Goal: Task Accomplishment & Management: Use online tool/utility

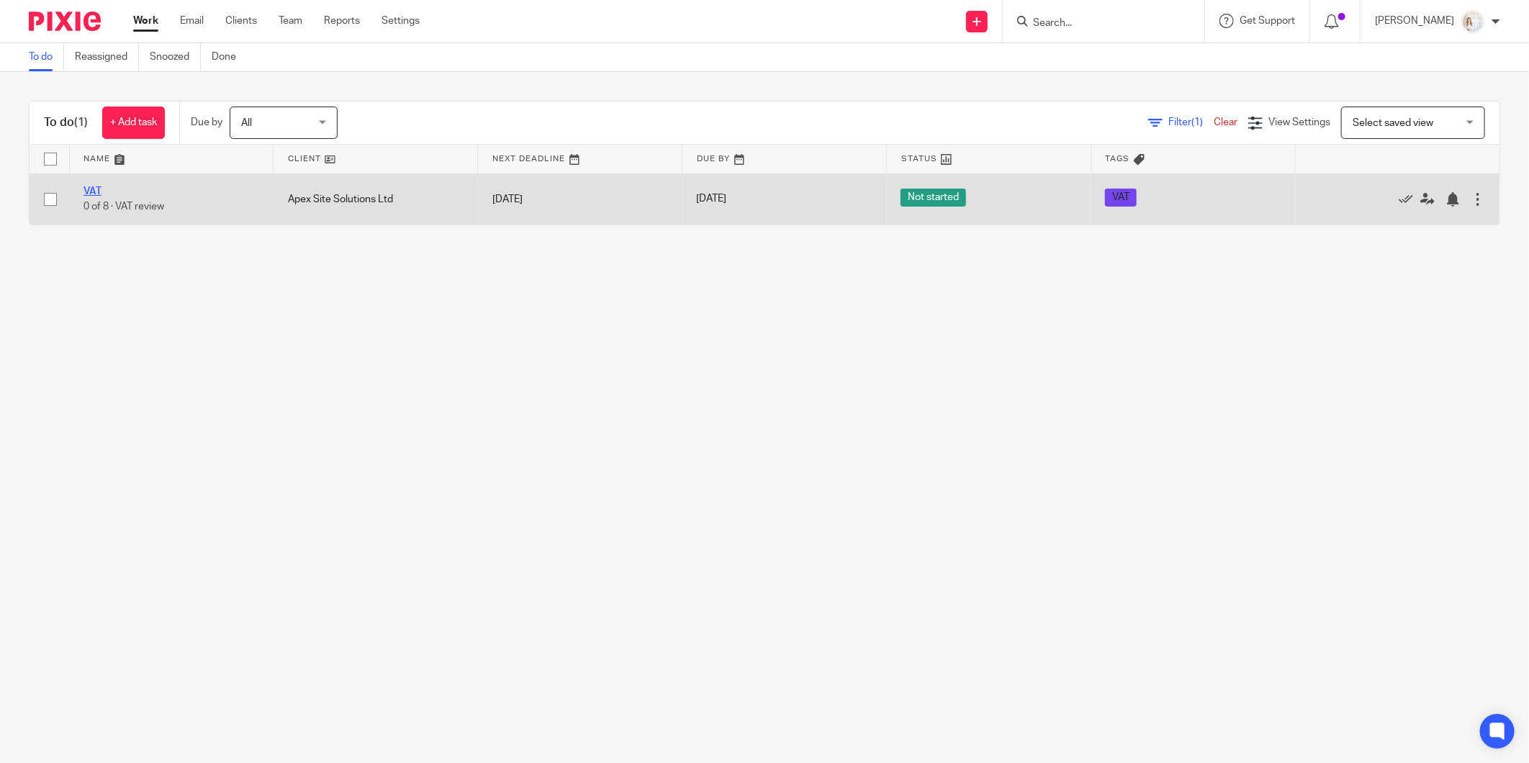
click at [91, 189] on link "VAT" at bounding box center [93, 191] width 18 height 10
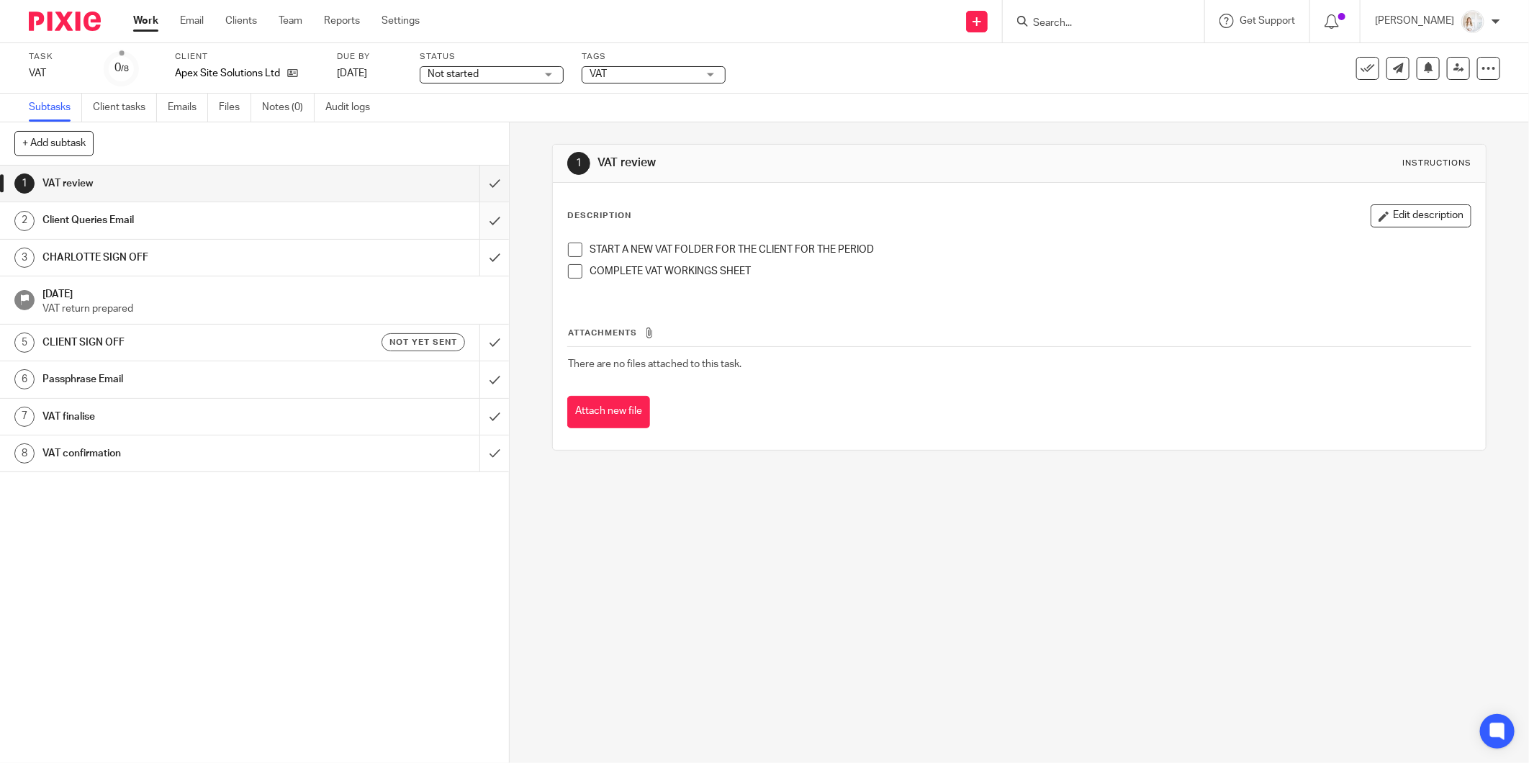
drag, startPoint x: 473, startPoint y: 181, endPoint x: 471, endPoint y: 207, distance: 26.0
click at [474, 181] on input "submit" at bounding box center [254, 184] width 509 height 36
click at [471, 215] on input "submit" at bounding box center [254, 220] width 509 height 36
click at [471, 248] on input "submit" at bounding box center [254, 258] width 509 height 36
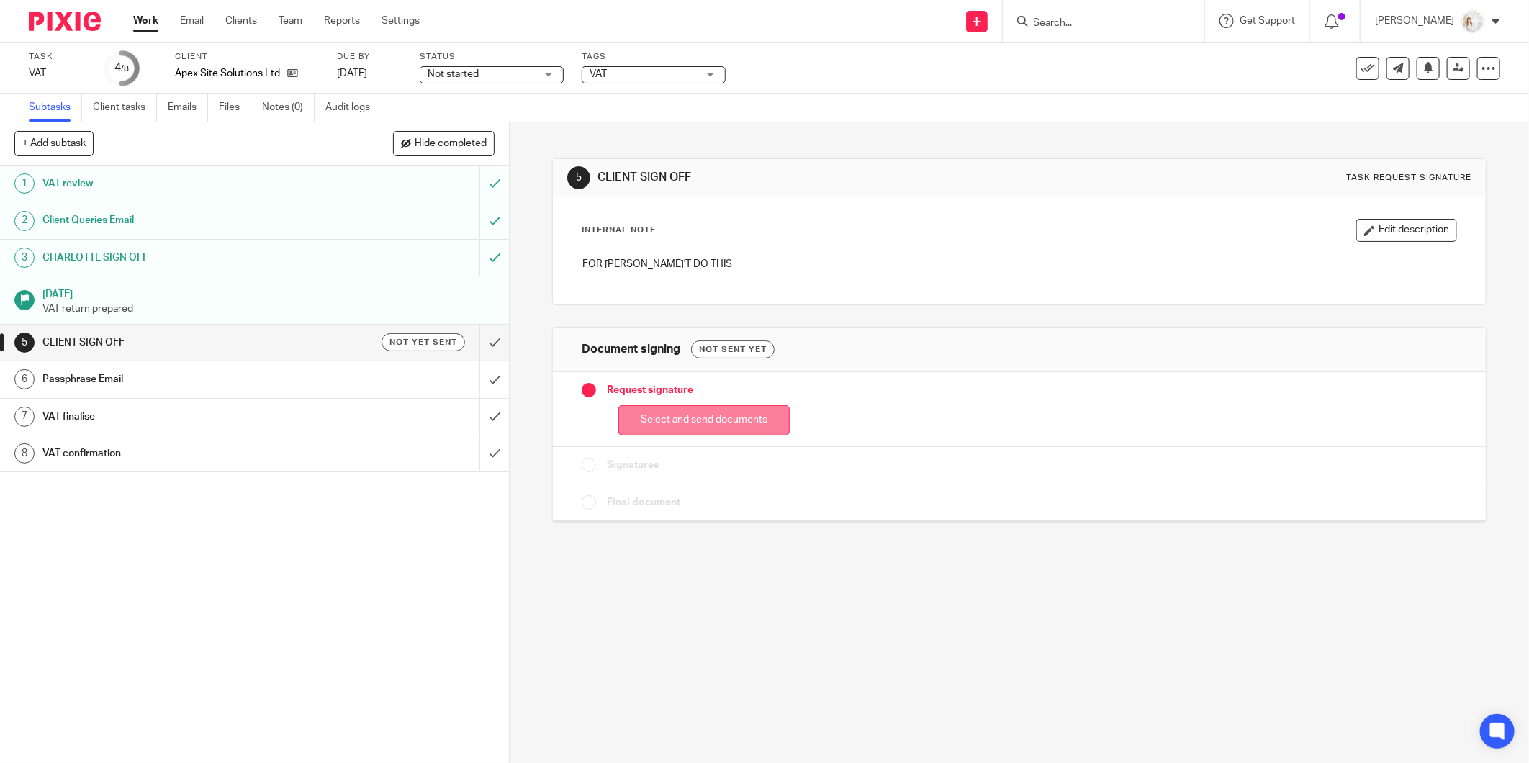
click at [664, 415] on button "Select and send documents" at bounding box center [703, 420] width 171 height 31
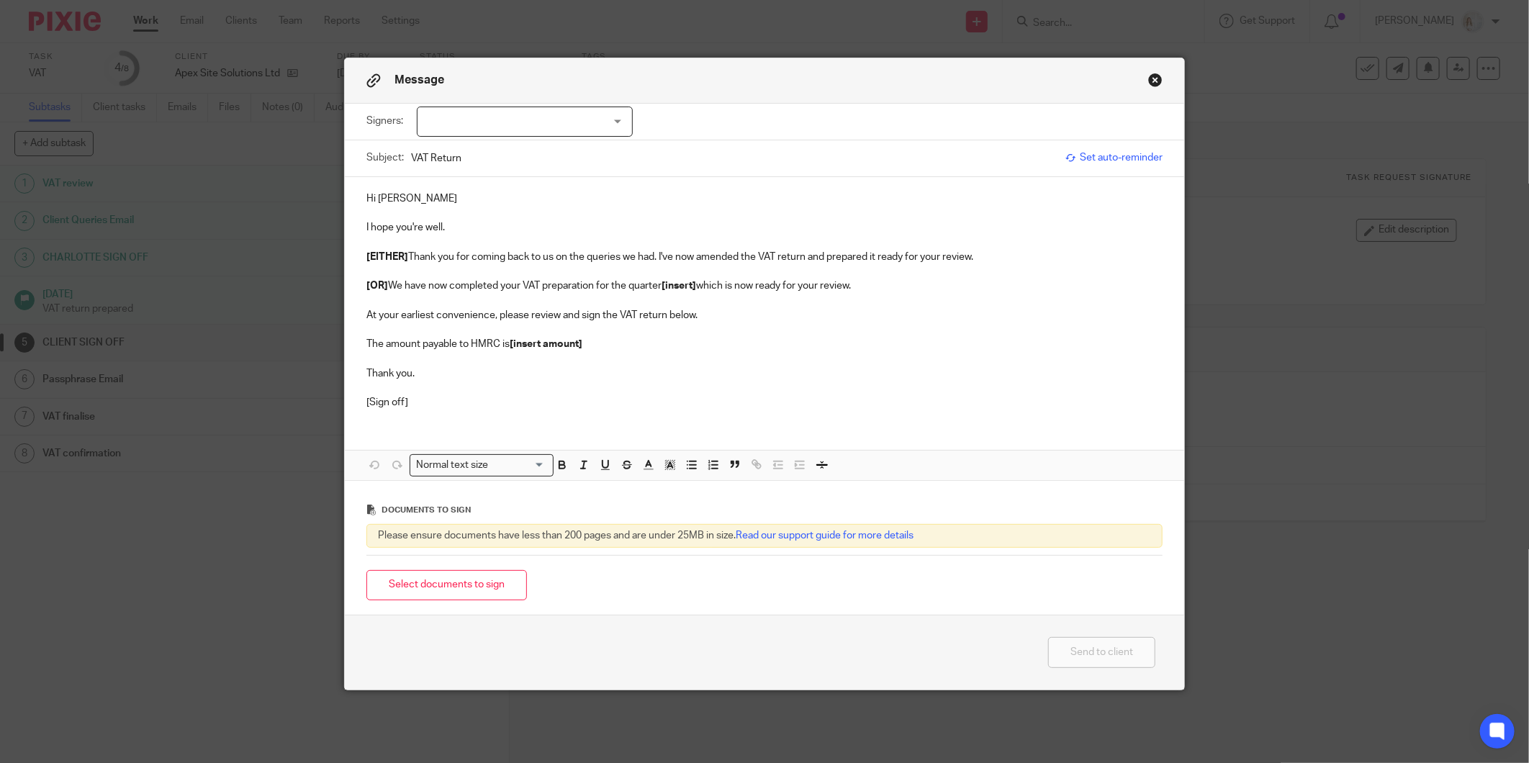
click at [605, 121] on div at bounding box center [525, 122] width 216 height 30
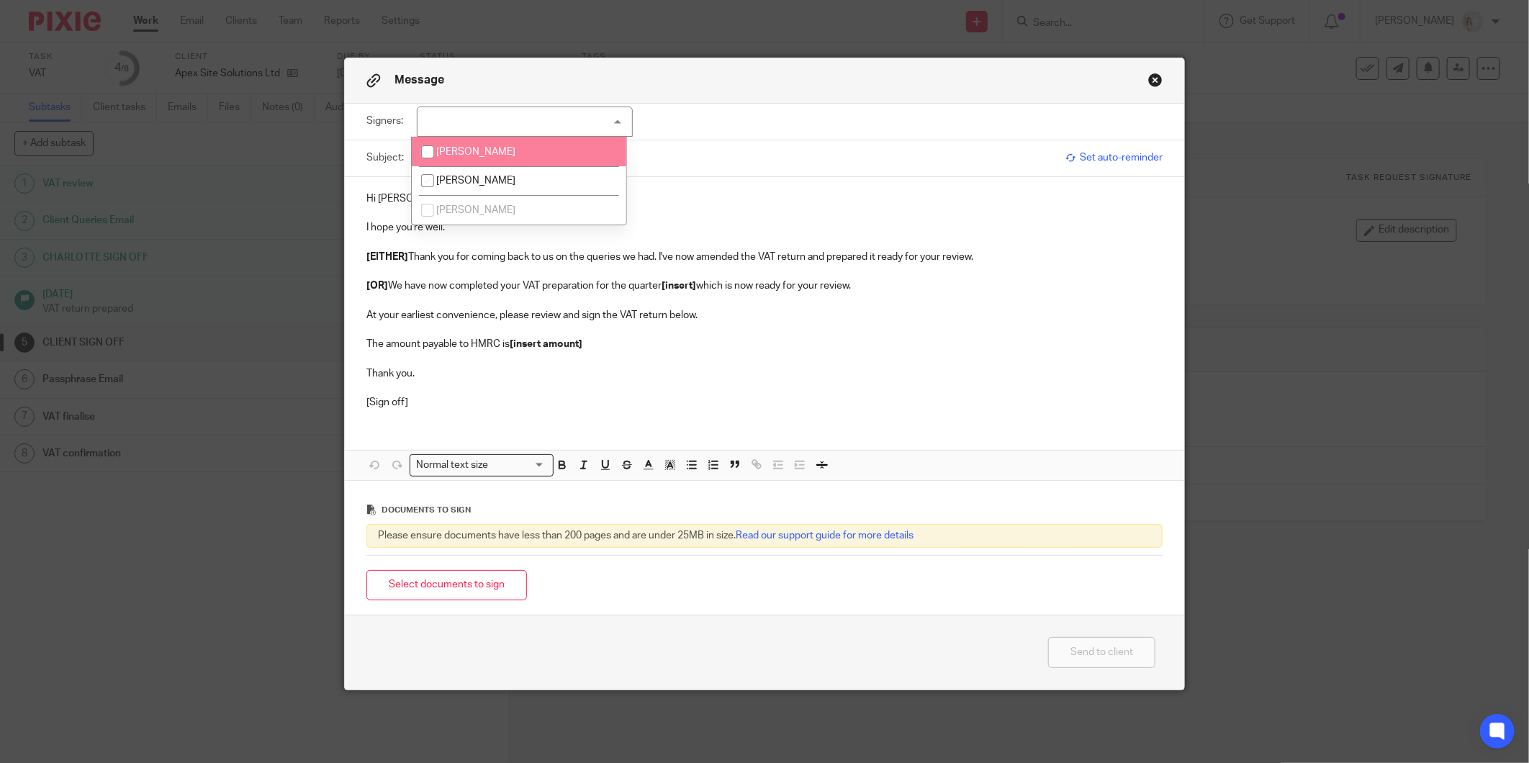
click at [524, 152] on li "[PERSON_NAME]" at bounding box center [519, 152] width 215 height 30
checkbox input "true"
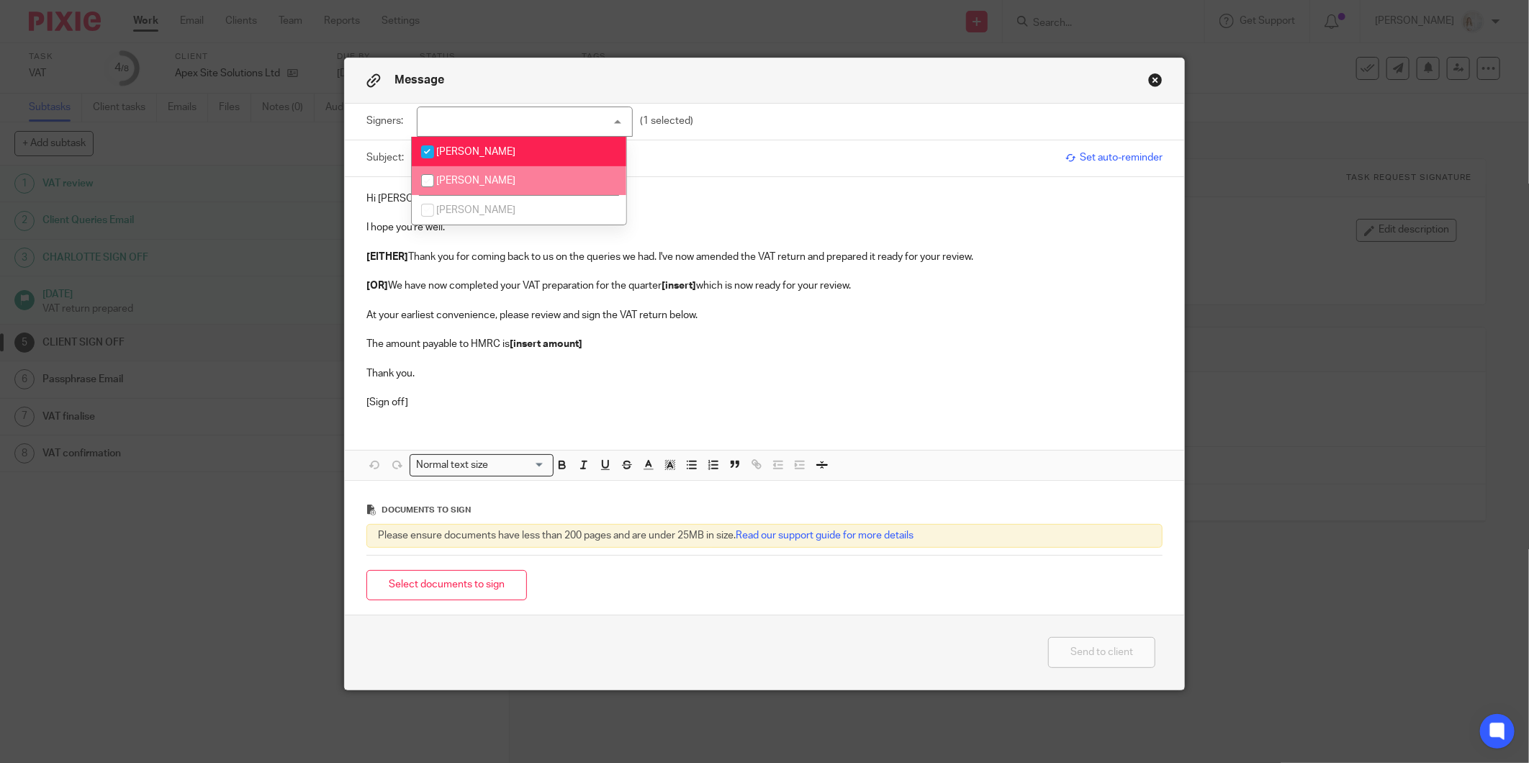
click at [440, 311] on p "At your earliest convenience, please review and sign the VAT return below." at bounding box center [764, 315] width 796 height 14
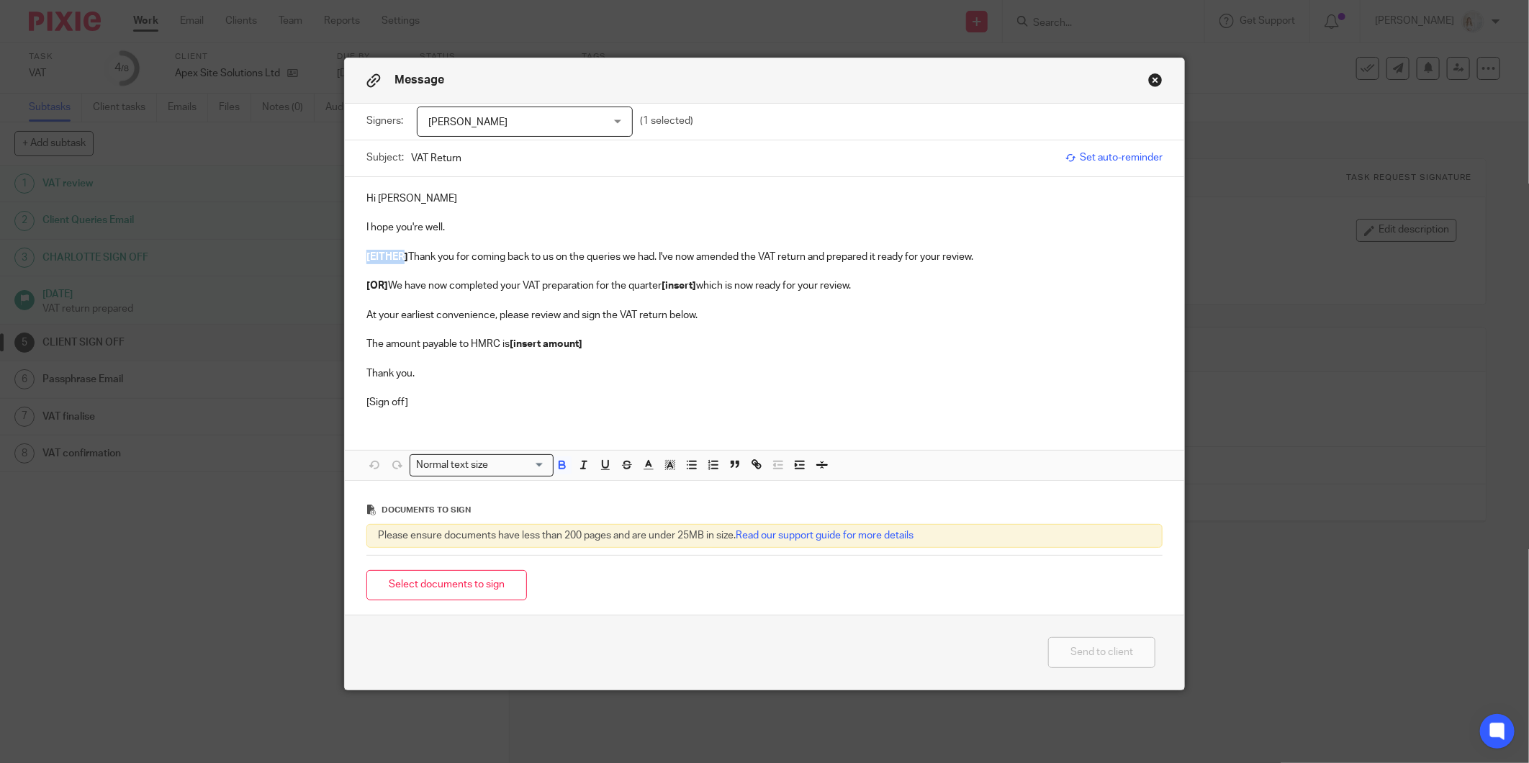
drag, startPoint x: 397, startPoint y: 254, endPoint x: 318, endPoint y: 254, distance: 79.2
click at [318, 254] on div "Message Signers: Luke Pasifull Luke Pasifull Dean Ramdharry Kiera Lee Jimson (1…" at bounding box center [764, 381] width 1529 height 763
drag, startPoint x: 983, startPoint y: 257, endPoint x: 213, endPoint y: 254, distance: 770.2
click at [213, 254] on div "Message Signers: Luke Pasifull Luke Pasifull Dean Ramdharry Kiera Lee Jimson (1…" at bounding box center [764, 381] width 1529 height 763
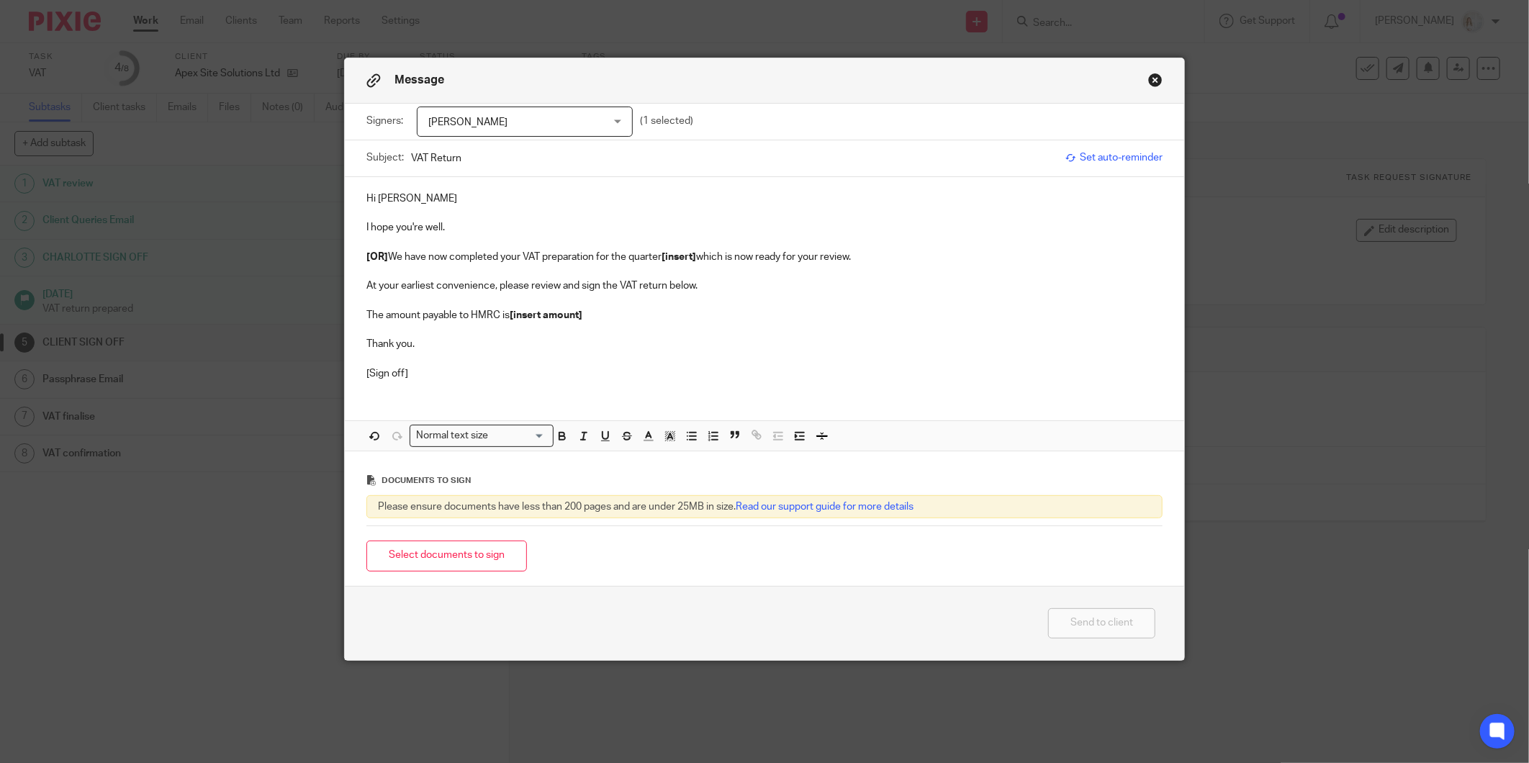
click at [358, 284] on div "Hi Luke I hope you're well. [OR] We have now completed your VAT preparation for…" at bounding box center [764, 284] width 839 height 215
drag, startPoint x: 435, startPoint y: 272, endPoint x: 419, endPoint y: 269, distance: 16.8
click at [428, 271] on p at bounding box center [764, 271] width 796 height 14
drag, startPoint x: 387, startPoint y: 255, endPoint x: 282, endPoint y: 255, distance: 105.1
click at [282, 255] on div "Message Signers: Luke Pasifull Luke Pasifull Dean Ramdharry Kiera Lee Jimson (1…" at bounding box center [764, 381] width 1529 height 763
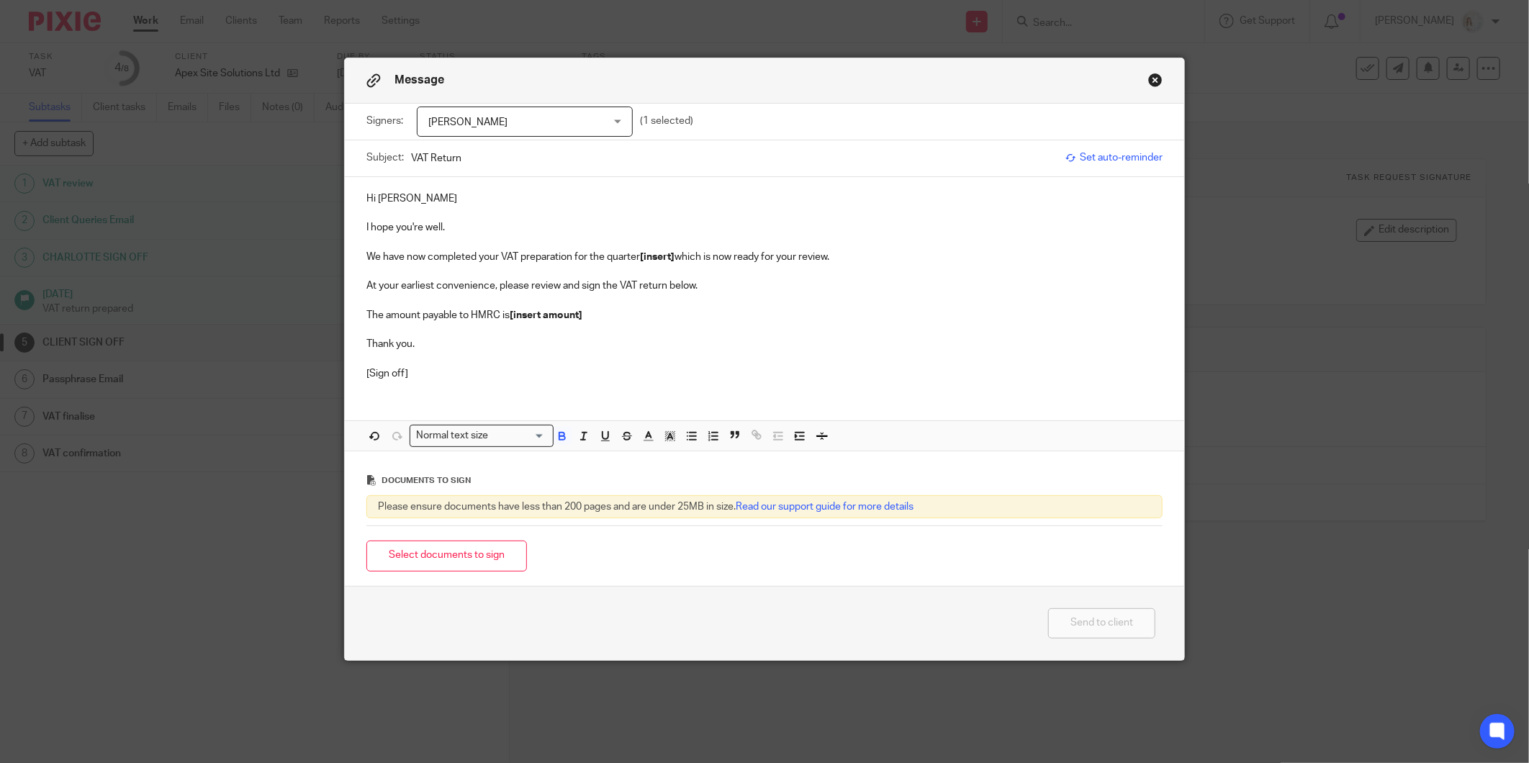
click at [581, 328] on p at bounding box center [764, 329] width 796 height 14
drag, startPoint x: 672, startPoint y: 256, endPoint x: 649, endPoint y: 267, distance: 26.4
click at [641, 258] on p "We have now completed your VAT preparation for the quarter [insert] which is no…" at bounding box center [764, 257] width 796 height 14
click at [636, 256] on p "We have now completed your VAT preparation for the quarter £ 95,547.18 which is…" at bounding box center [764, 257] width 796 height 14
click at [546, 439] on div "Loading..." at bounding box center [549, 434] width 6 height 18
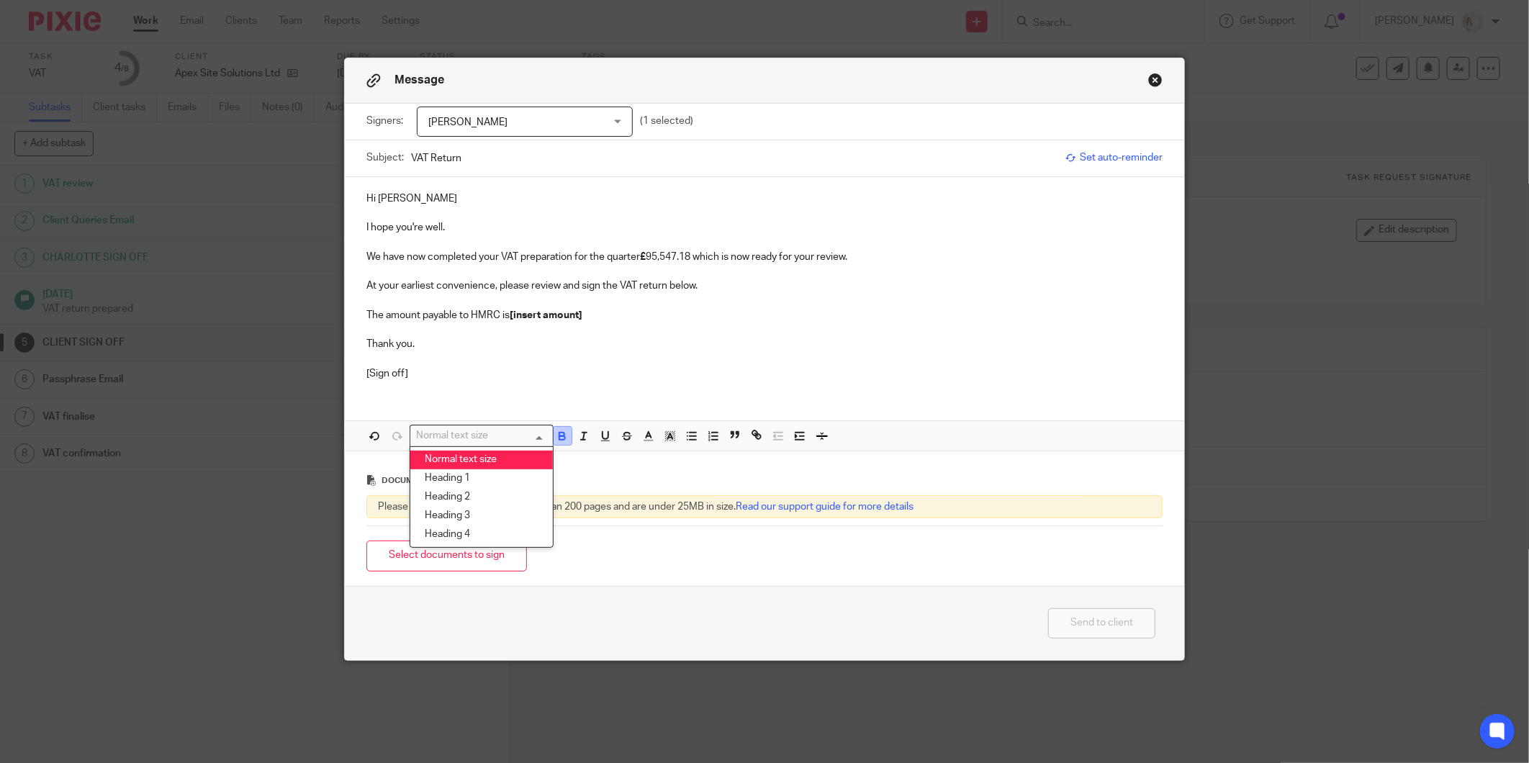
click at [556, 439] on icon "button" at bounding box center [562, 436] width 13 height 13
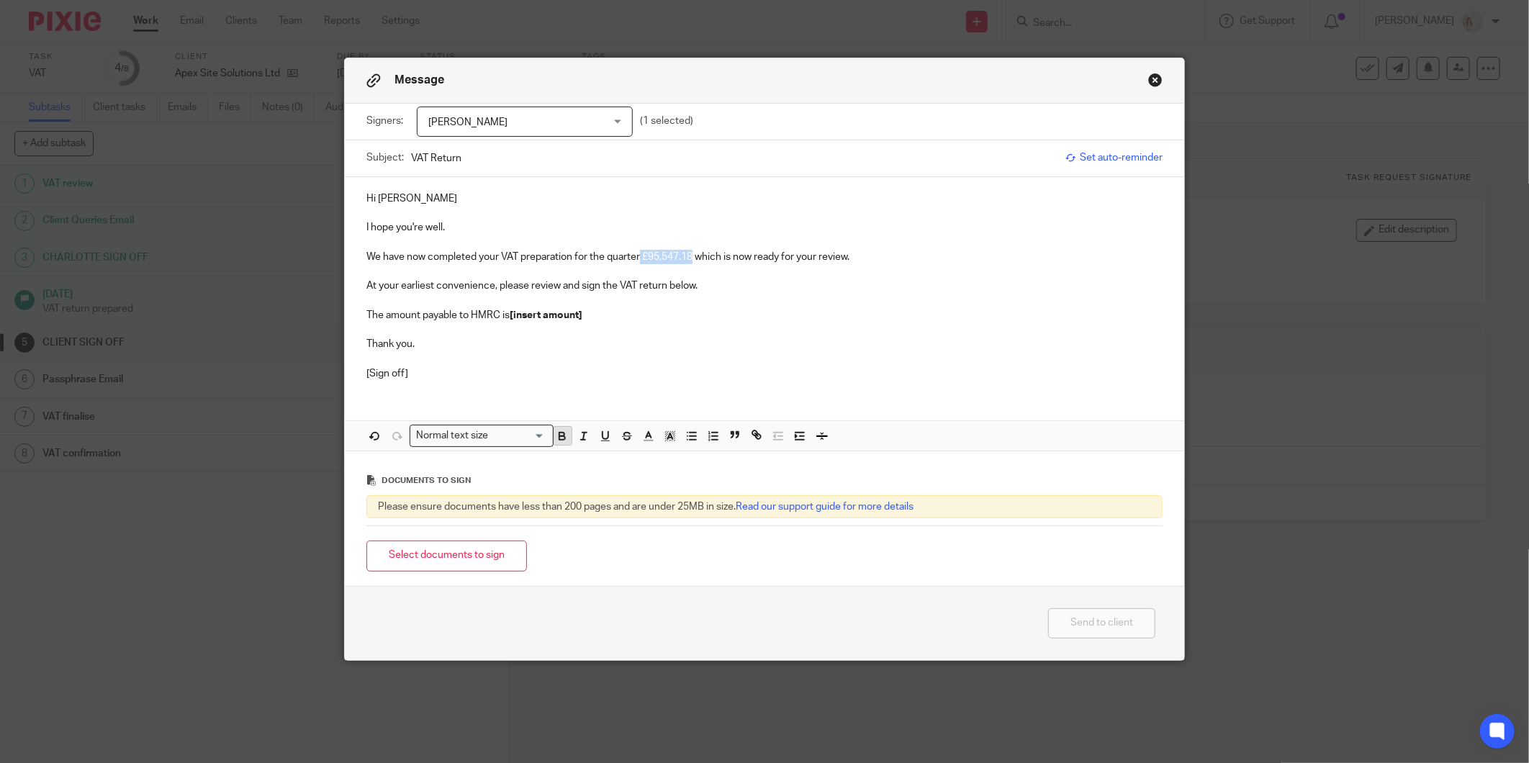
click at [556, 439] on icon "button" at bounding box center [562, 436] width 13 height 13
click at [610, 339] on p "Thank you." at bounding box center [764, 344] width 796 height 14
drag, startPoint x: 569, startPoint y: 319, endPoint x: 507, endPoint y: 319, distance: 61.9
click at [507, 319] on p "The amount payable to HMRC is [insert amount]" at bounding box center [764, 315] width 796 height 14
drag, startPoint x: 689, startPoint y: 255, endPoint x: 638, endPoint y: 256, distance: 50.4
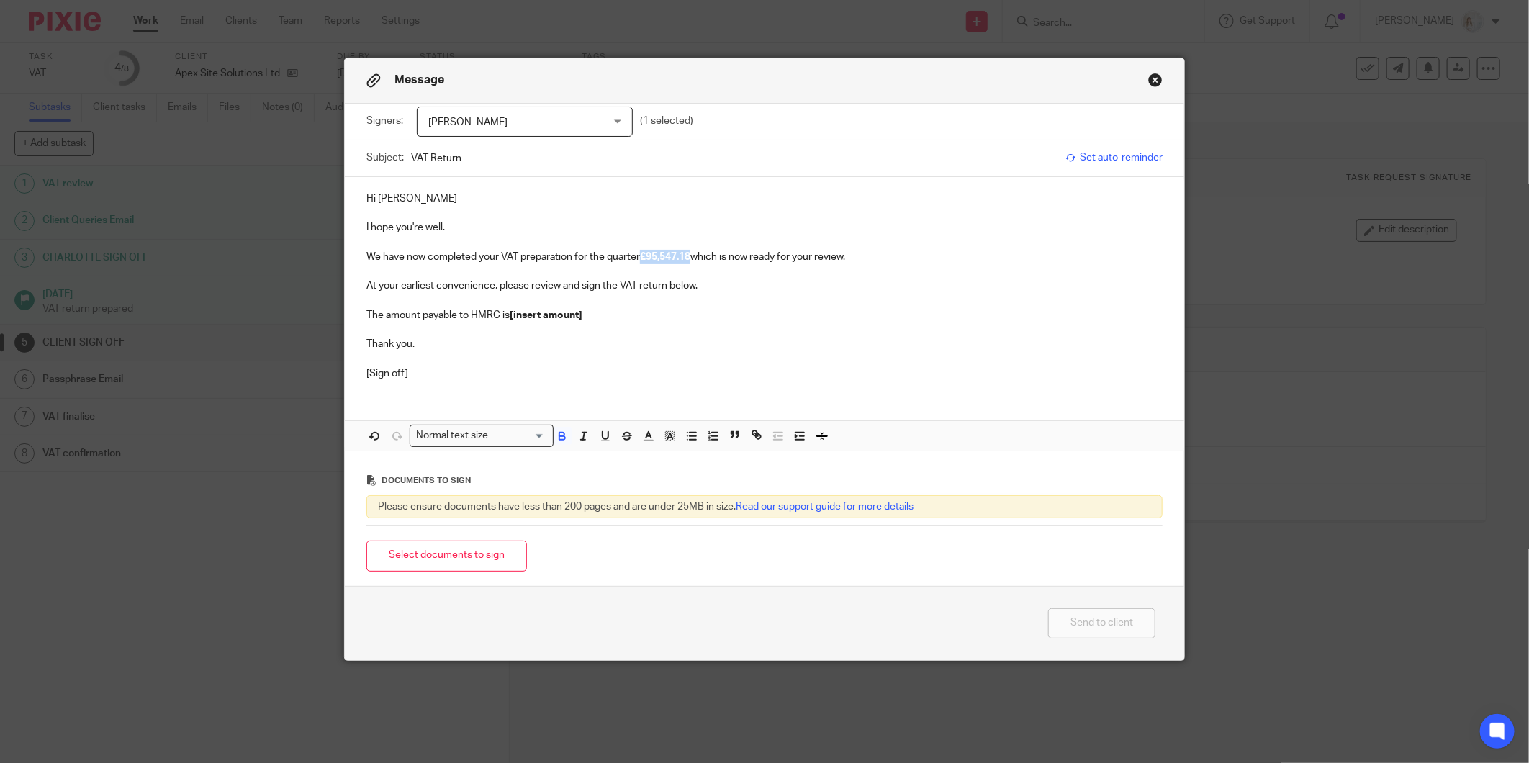
click at [638, 256] on p "We have now completed your VAT preparation for the quarter £95,547.18 which is …" at bounding box center [764, 257] width 796 height 14
copy strong "£95,547.18"
drag, startPoint x: 593, startPoint y: 313, endPoint x: 507, endPoint y: 307, distance: 86.6
click at [507, 308] on p "The amount payable to HMRC is [insert amount]" at bounding box center [764, 315] width 796 height 14
drag, startPoint x: 689, startPoint y: 255, endPoint x: 643, endPoint y: 255, distance: 46.1
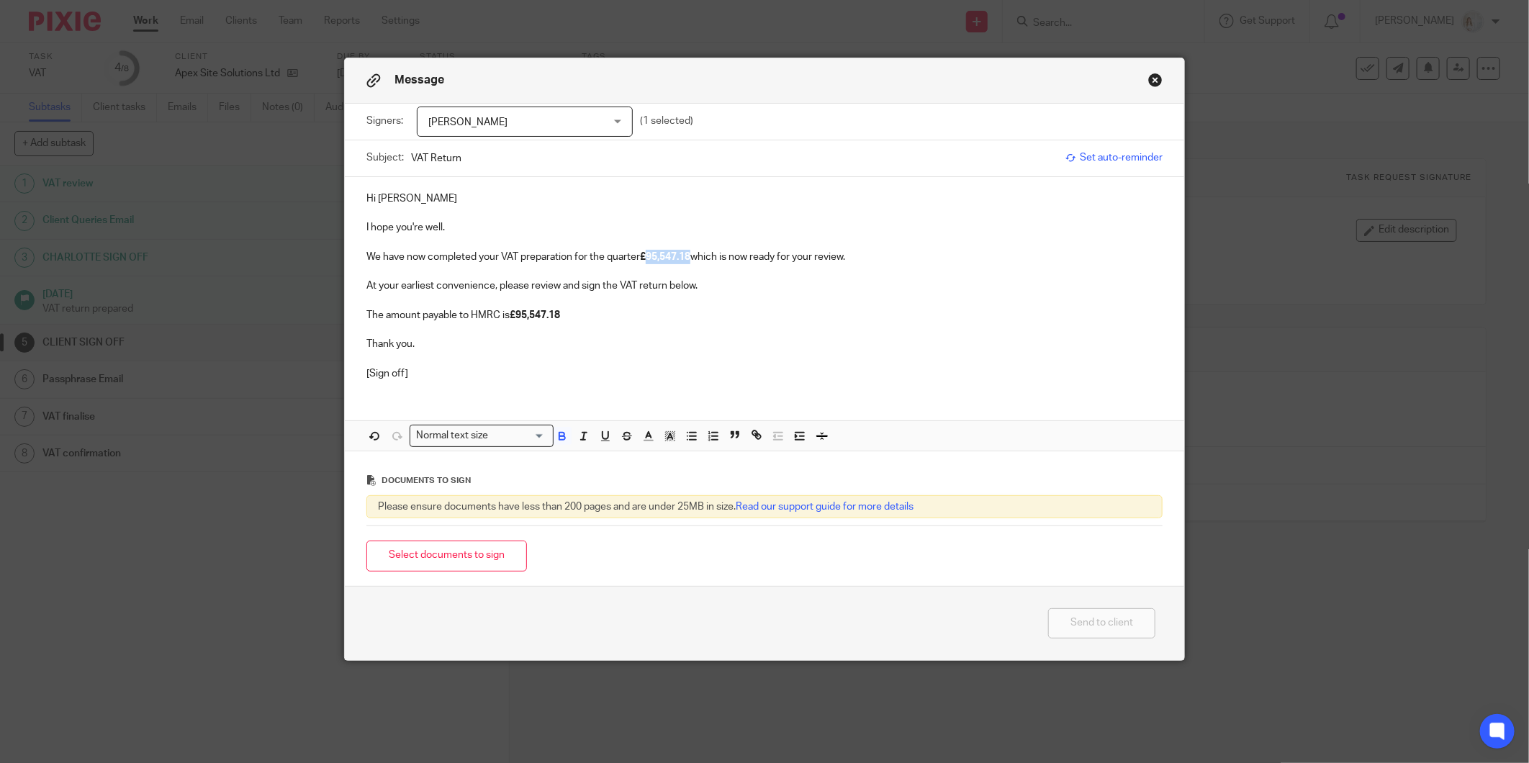
click at [643, 255] on strong "£95,547.18" at bounding box center [665, 257] width 50 height 10
click at [353, 371] on div "Hi Luke I hope you're well. We have now completed your VAT preparation for the …" at bounding box center [764, 284] width 839 height 215
drag, startPoint x: 457, startPoint y: 560, endPoint x: 176, endPoint y: 533, distance: 282.7
click at [456, 560] on button "Select documents to sign" at bounding box center [446, 556] width 161 height 31
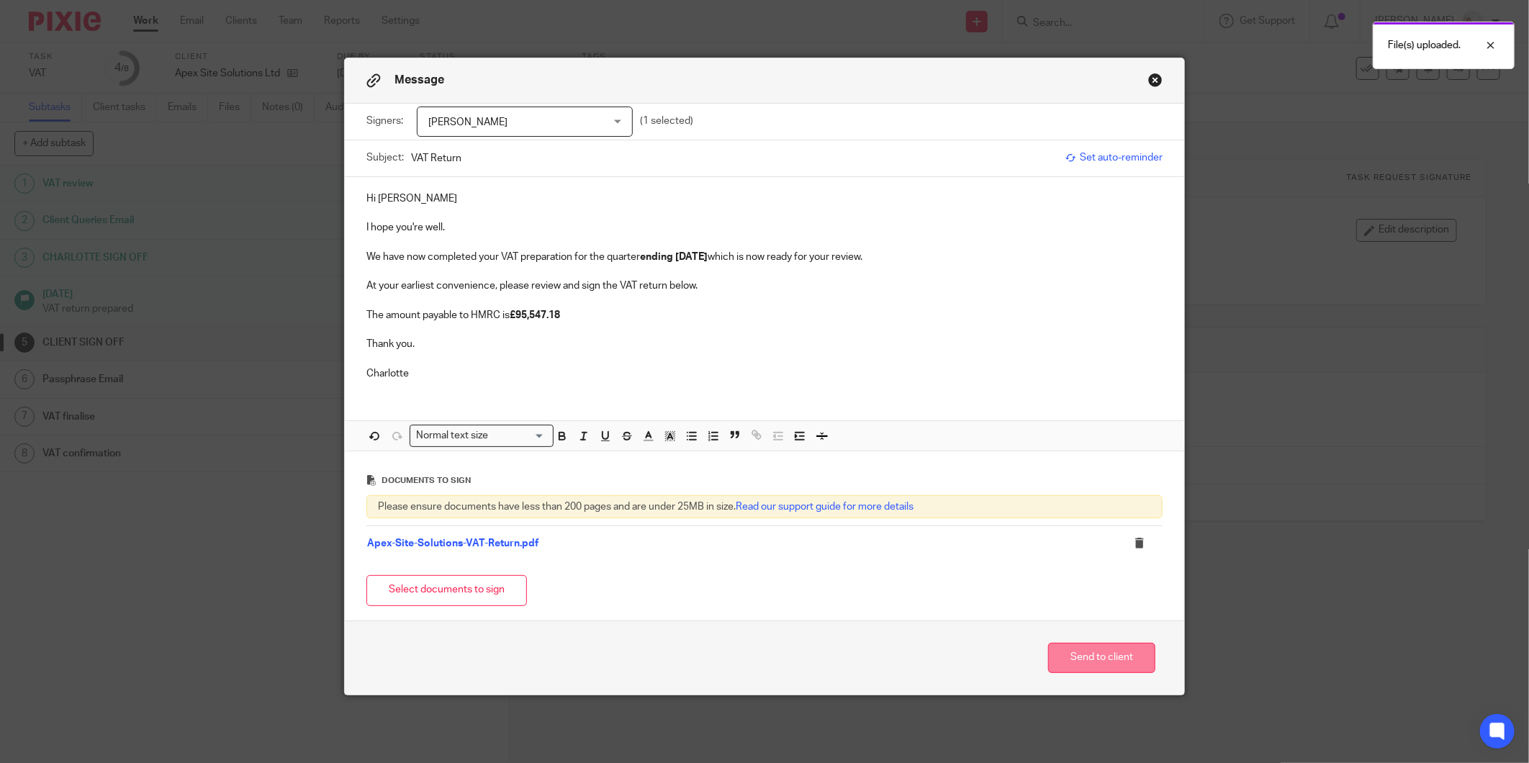
click at [1110, 661] on button "Send to client" at bounding box center [1101, 658] width 107 height 31
click at [1078, 666] on button "Send to client" at bounding box center [1101, 658] width 107 height 31
click at [743, 320] on p "The amount payable to HMRC is £95,547.18" at bounding box center [764, 315] width 796 height 14
click at [559, 312] on p "The amount payable to HMRC is £95,547.18" at bounding box center [764, 315] width 796 height 14
click at [442, 588] on button "Select documents to sign" at bounding box center [446, 590] width 161 height 31
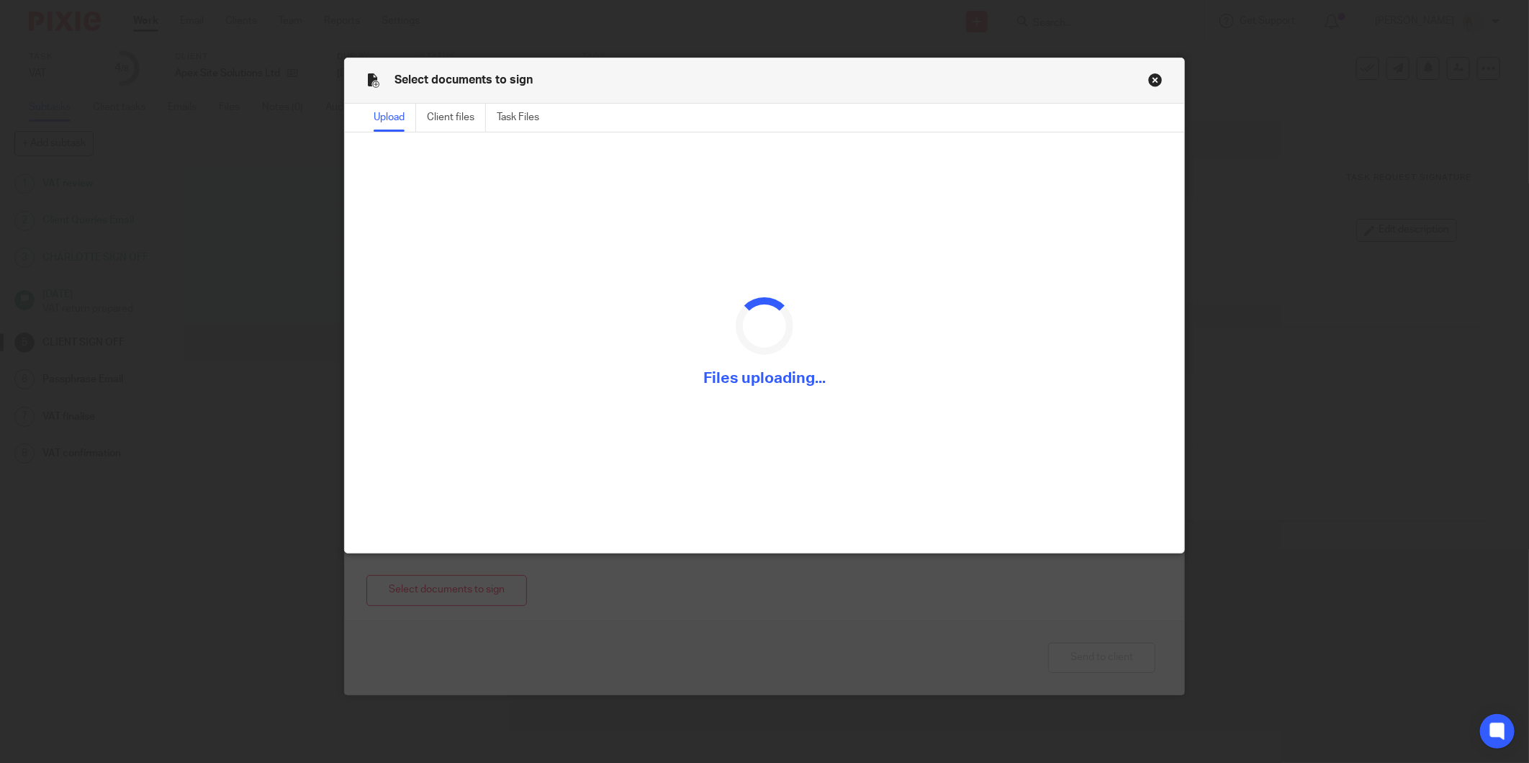
click at [1152, 80] on button "Close modal" at bounding box center [1155, 80] width 14 height 14
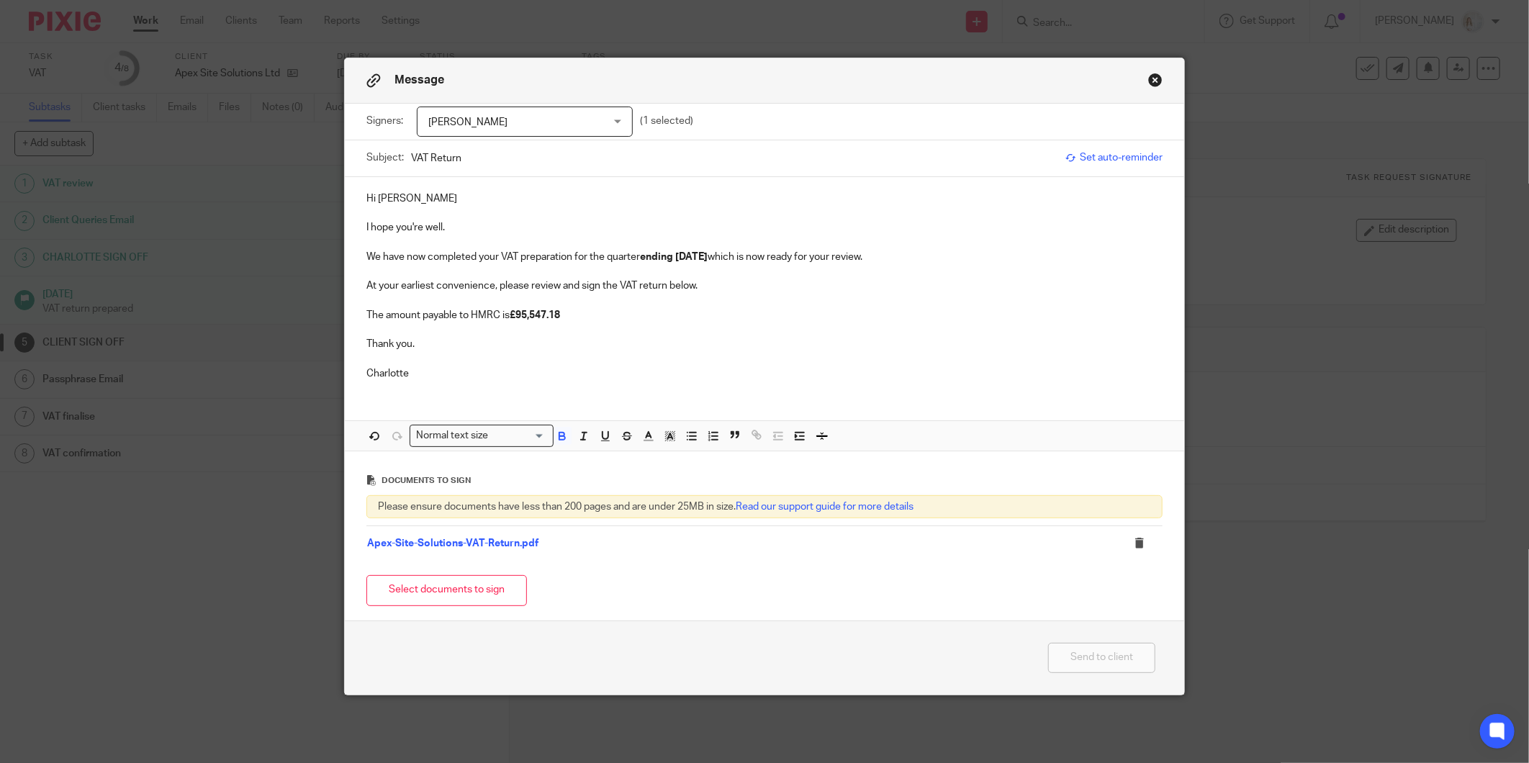
click at [1078, 665] on button "Send to client" at bounding box center [1101, 658] width 107 height 31
click at [493, 536] on td "Apex-Site-Solutions-VAT-Return.pdf" at bounding box center [731, 543] width 730 height 35
click at [1134, 548] on icon at bounding box center [1139, 543] width 11 height 11
click at [1135, 549] on icon at bounding box center [1139, 543] width 11 height 11
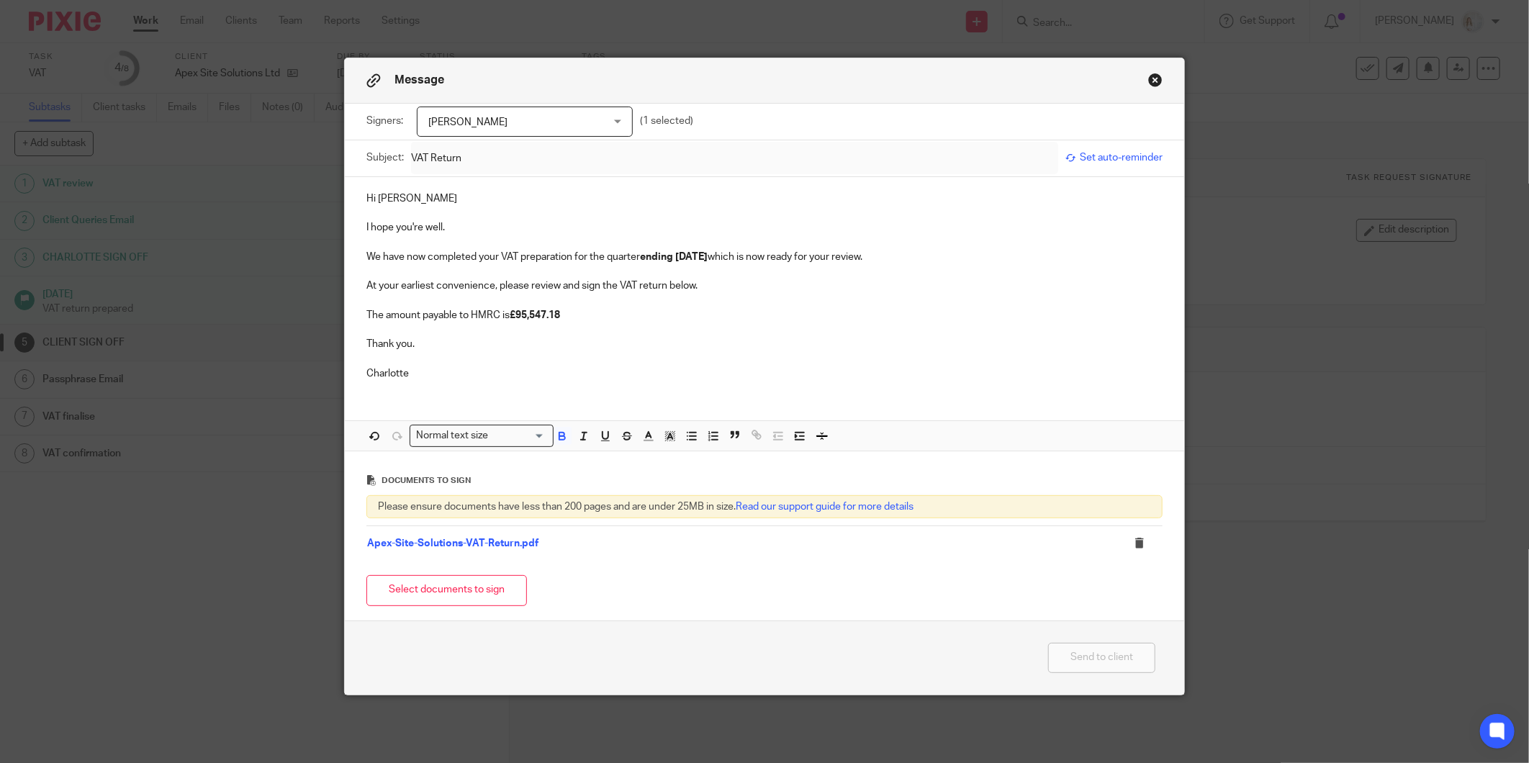
click at [926, 403] on div "Hi Luke I hope you're well. We have now completed your VAT preparation for the …" at bounding box center [764, 314] width 839 height 274
click at [482, 540] on link "Apex-Site-Solutions-VAT-Return.pdf" at bounding box center [452, 543] width 171 height 10
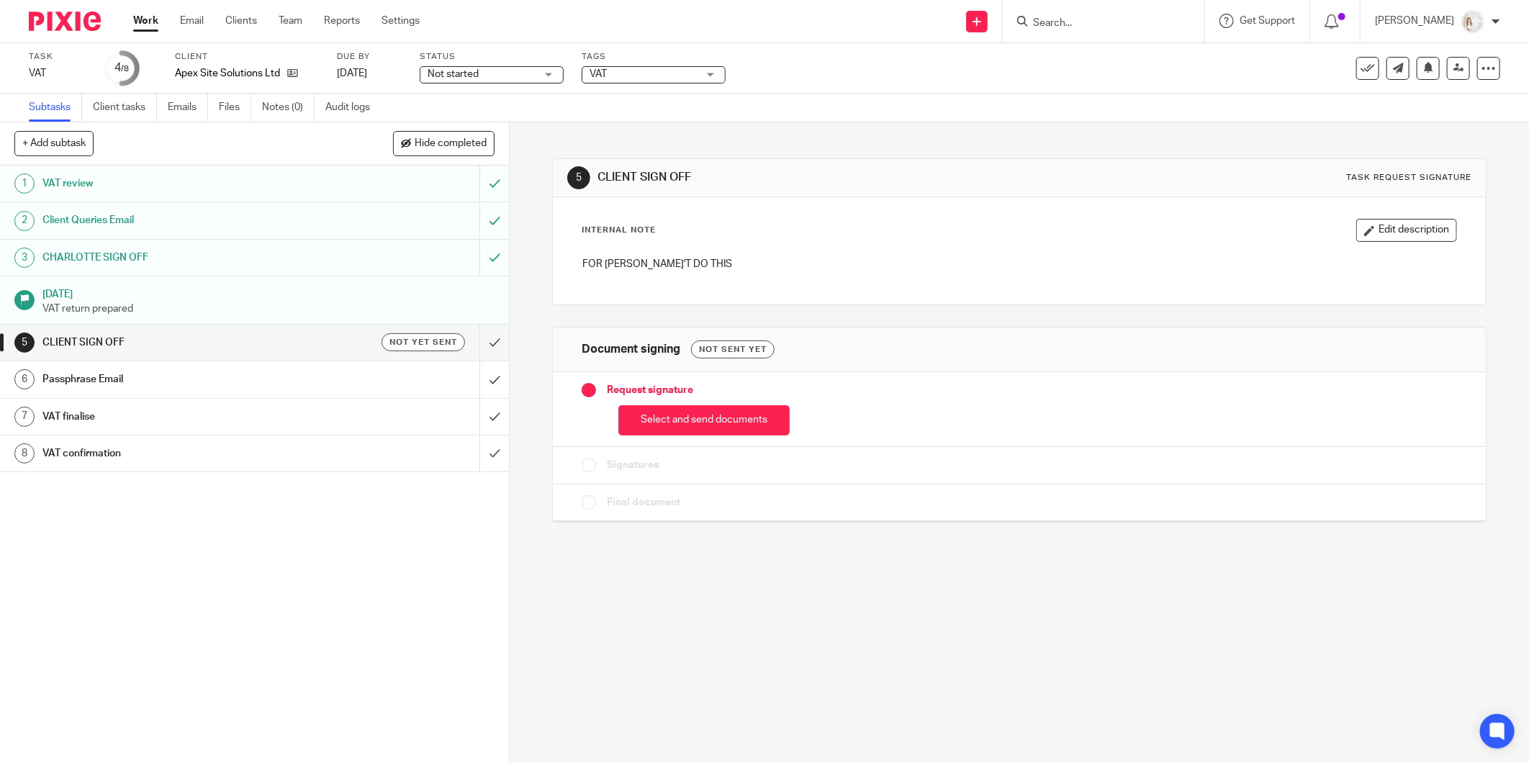
click at [721, 420] on button "Select and send documents" at bounding box center [703, 420] width 171 height 31
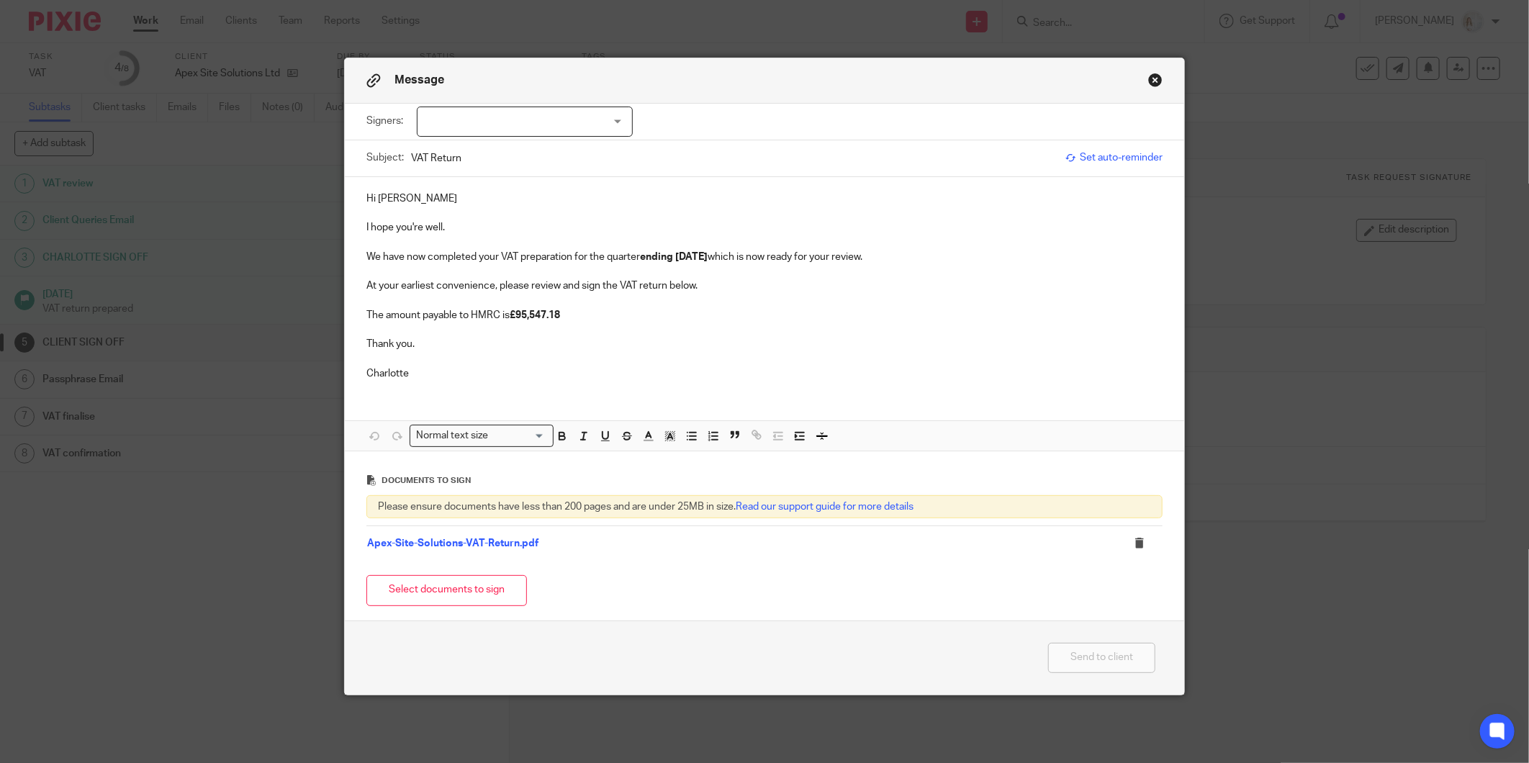
drag, startPoint x: 516, startPoint y: 294, endPoint x: 486, endPoint y: 270, distance: 38.4
click at [515, 294] on p at bounding box center [764, 300] width 796 height 14
click at [486, 120] on div at bounding box center [525, 122] width 216 height 30
click at [673, 281] on p "At your earliest convenience, please review and sign the VAT return below." at bounding box center [764, 286] width 796 height 14
click at [446, 127] on div at bounding box center [525, 122] width 216 height 30
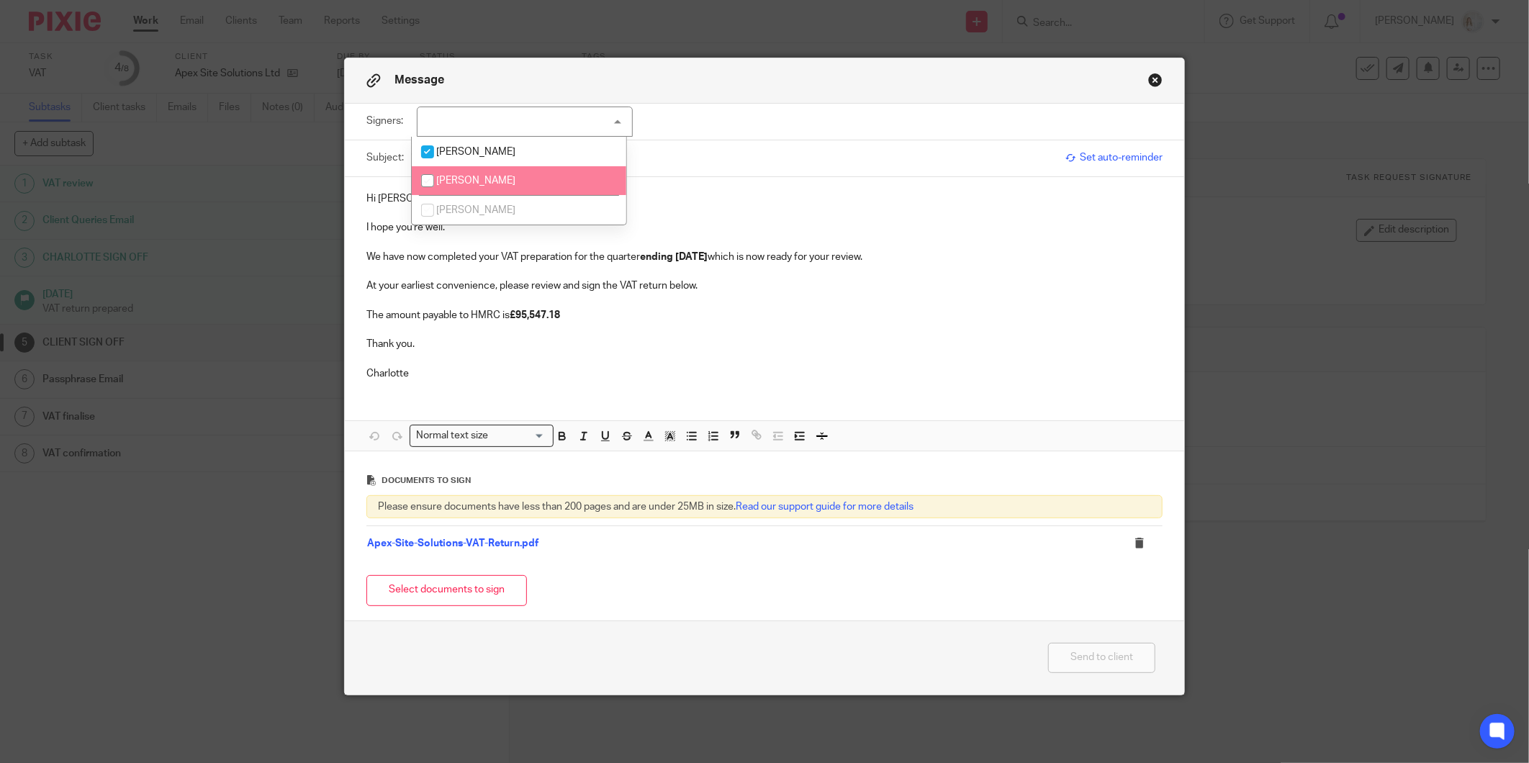
click at [461, 170] on li "[PERSON_NAME]" at bounding box center [519, 181] width 215 height 30
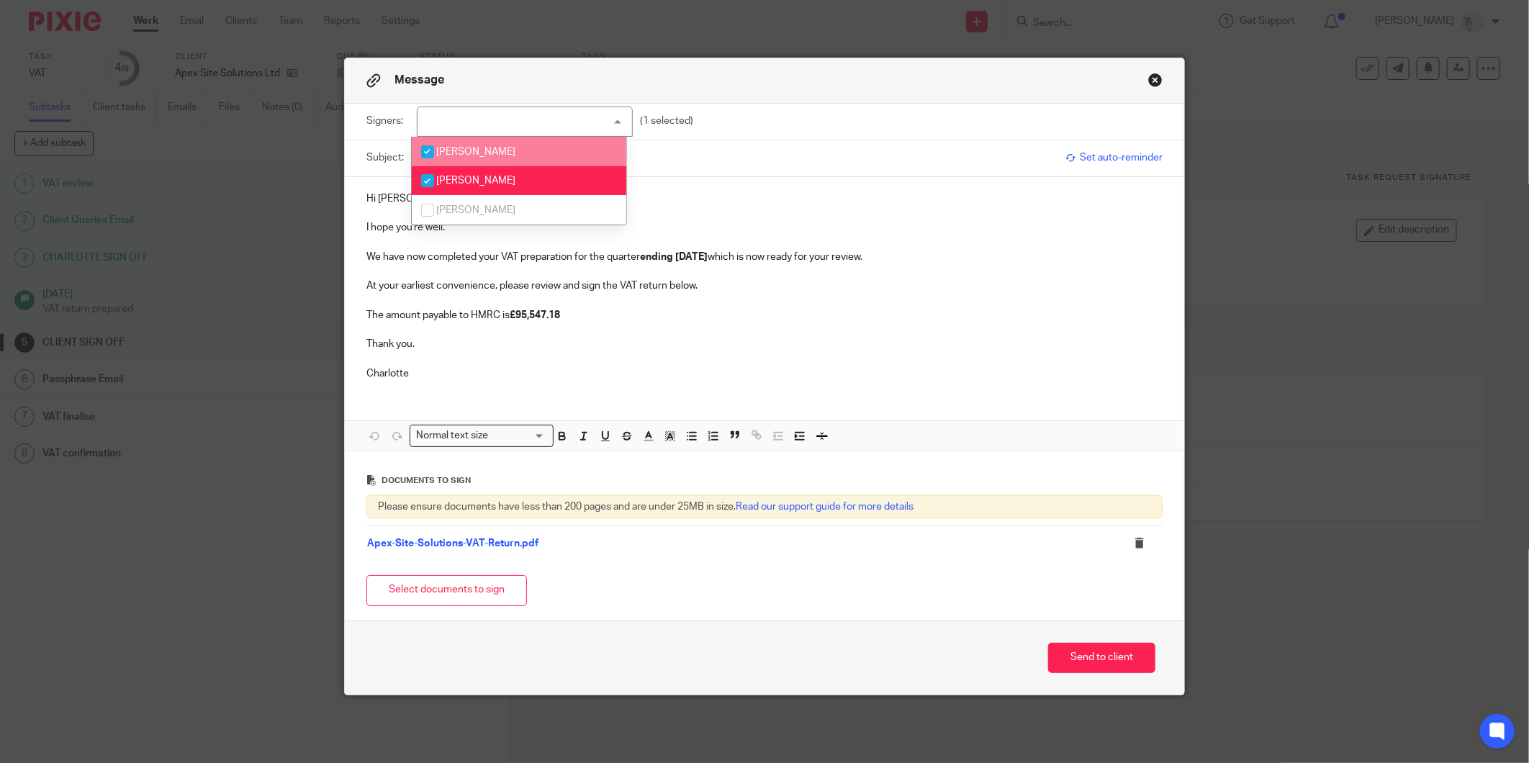
click at [463, 178] on span "[PERSON_NAME]" at bounding box center [475, 181] width 79 height 10
checkbox input "false"
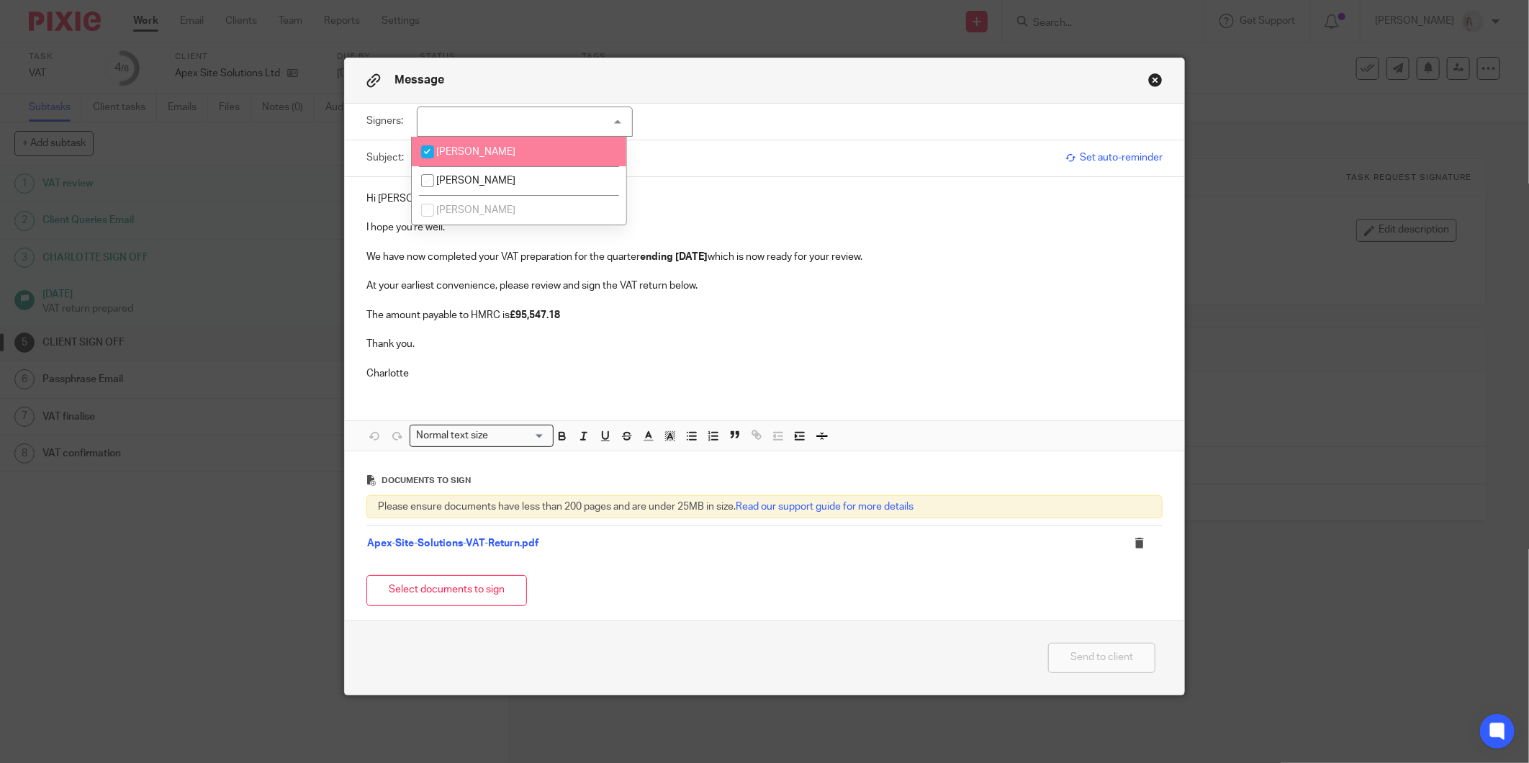
click at [469, 145] on li "[PERSON_NAME]" at bounding box center [519, 152] width 215 height 30
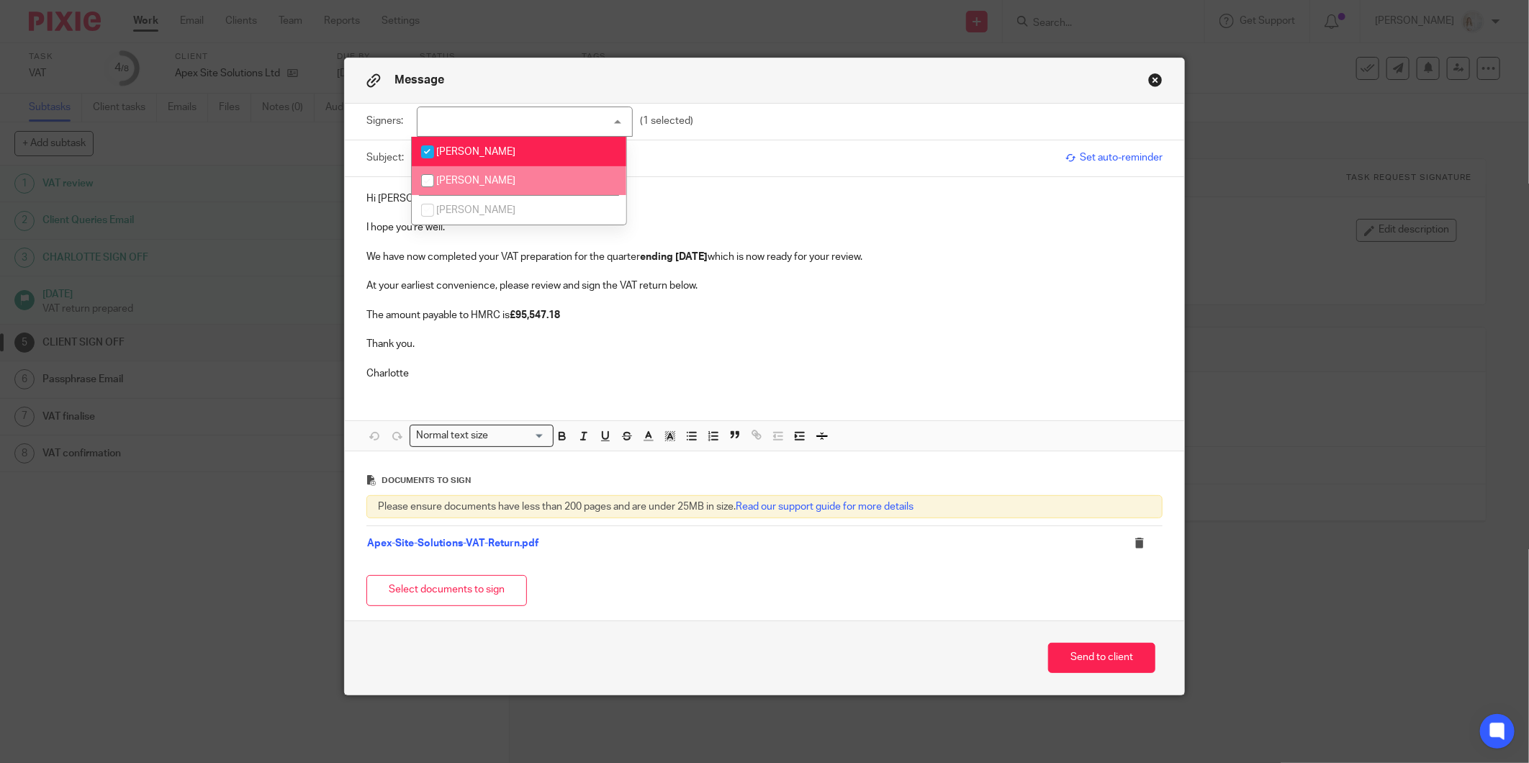
click at [793, 275] on p at bounding box center [764, 271] width 796 height 14
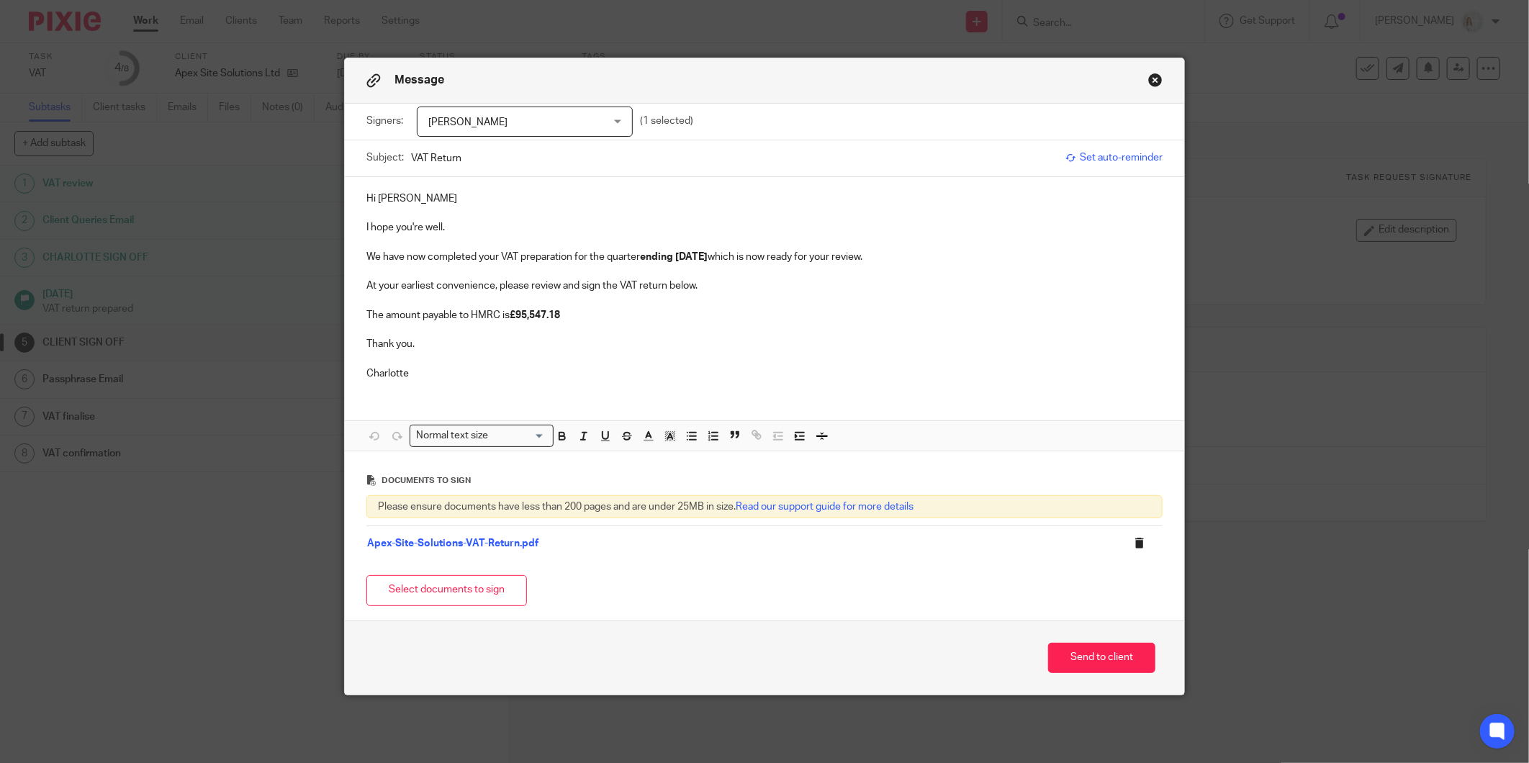
click at [1134, 543] on icon at bounding box center [1139, 543] width 11 height 11
click at [845, 559] on td "Apex-Site-Solutions-VAT-Return.pdf" at bounding box center [731, 543] width 730 height 35
click at [443, 592] on button "Select documents to sign" at bounding box center [446, 590] width 161 height 31
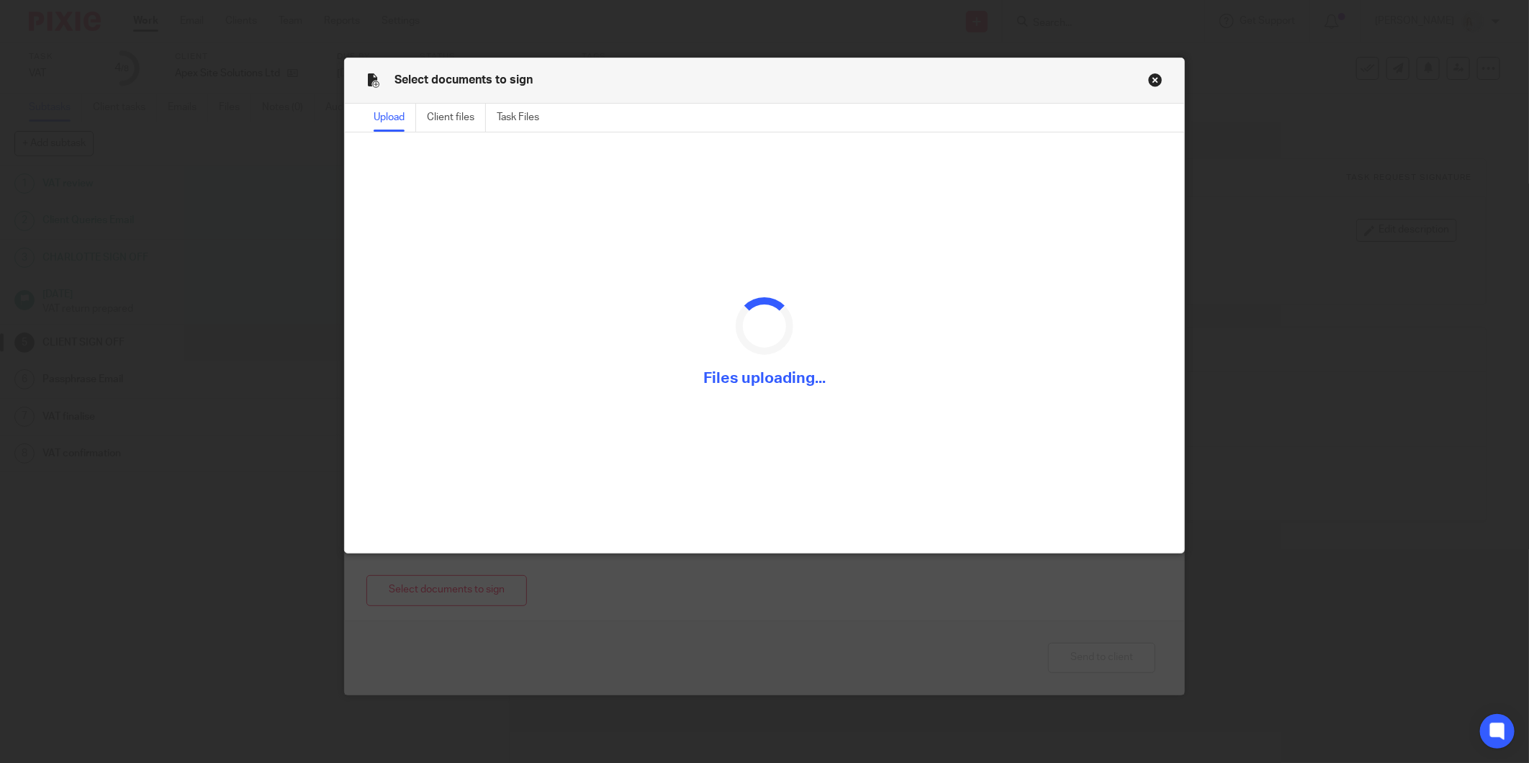
click at [1148, 76] on button "Close modal" at bounding box center [1155, 80] width 14 height 14
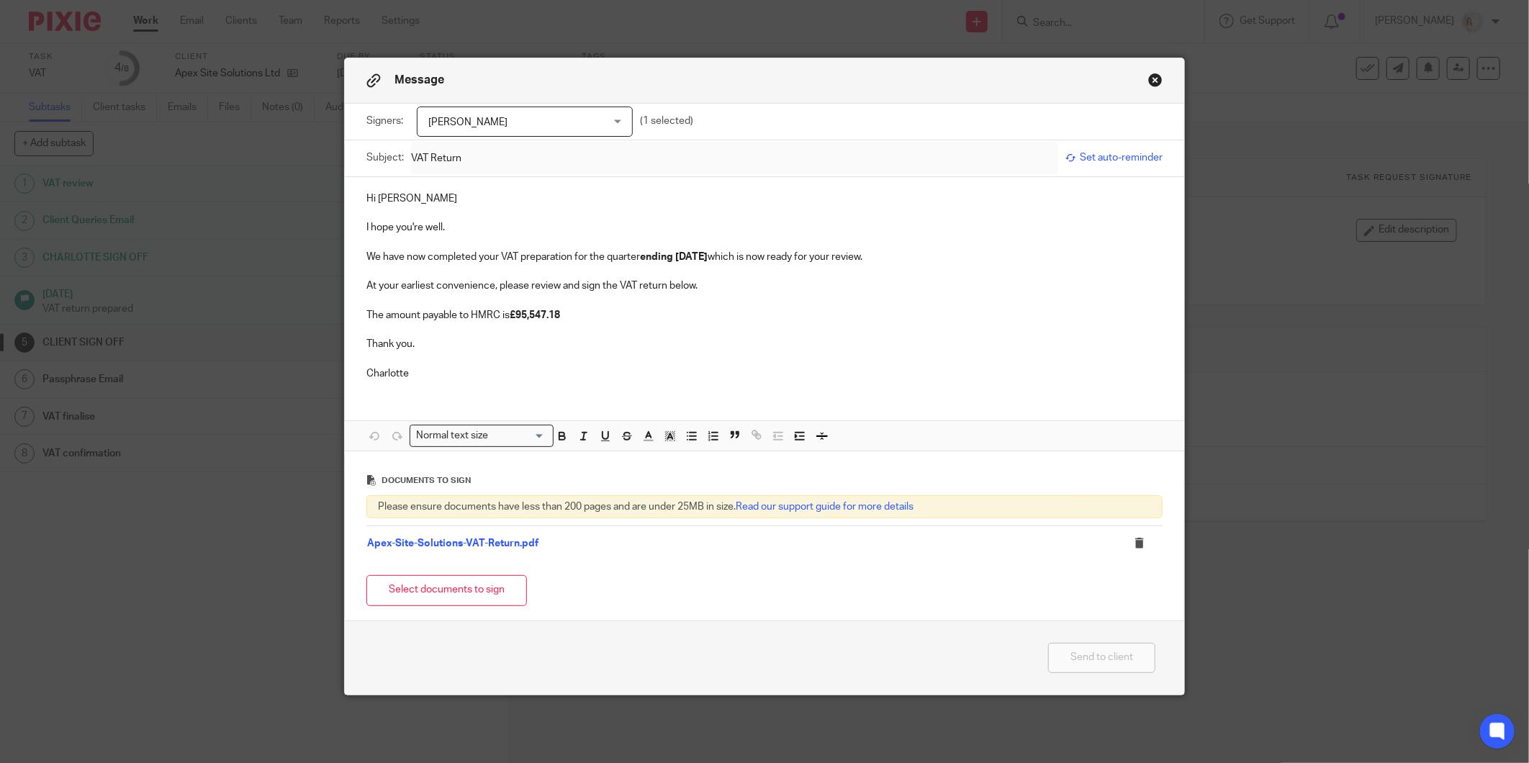
click at [635, 239] on p at bounding box center [764, 242] width 796 height 14
click at [513, 550] on td "Apex-Site-Solutions-VAT-Return.pdf" at bounding box center [731, 543] width 730 height 35
click at [498, 542] on link "Apex-Site-Solutions-VAT-Return.pdf" at bounding box center [452, 543] width 171 height 10
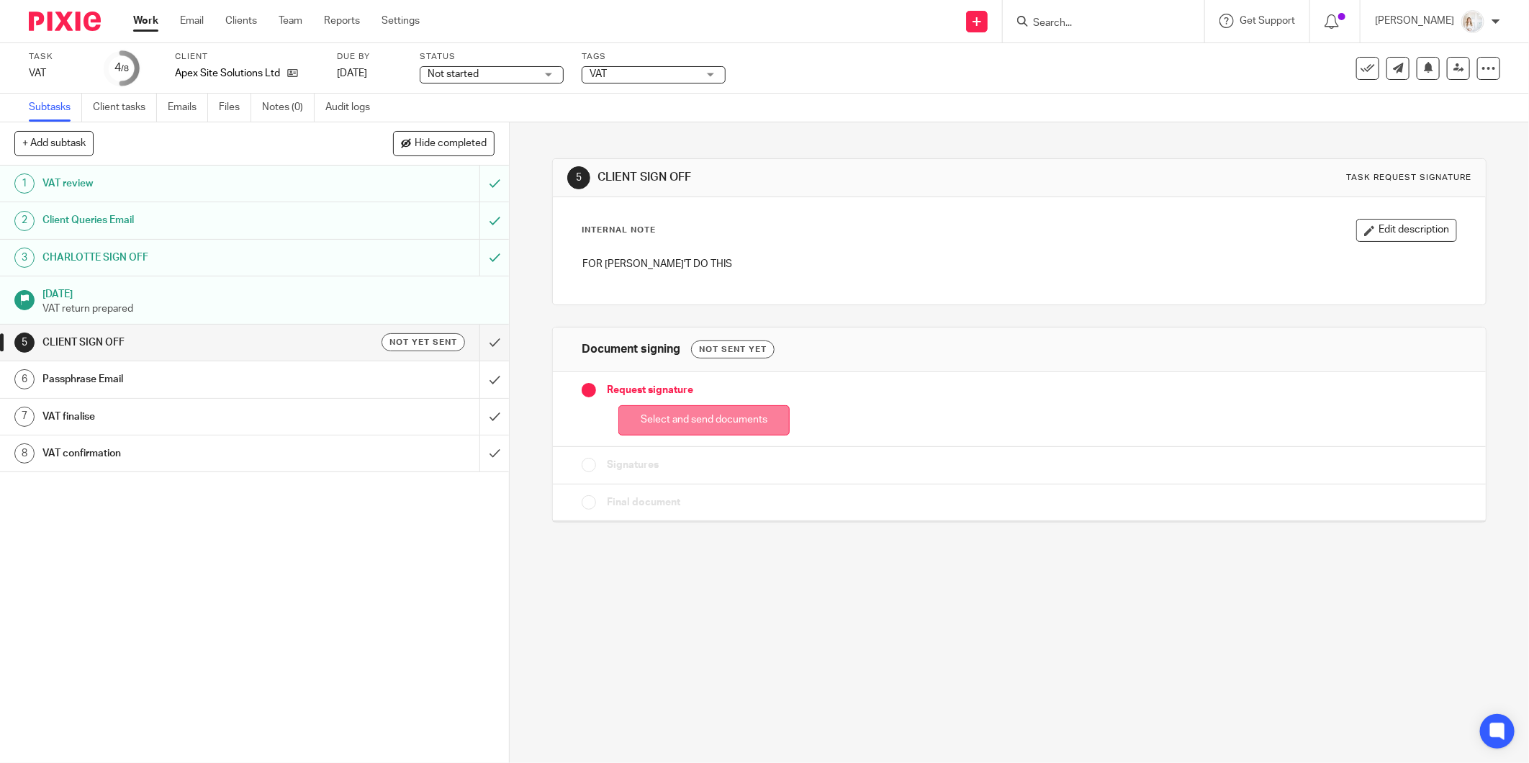
click at [636, 426] on button "Select and send documents" at bounding box center [703, 420] width 171 height 31
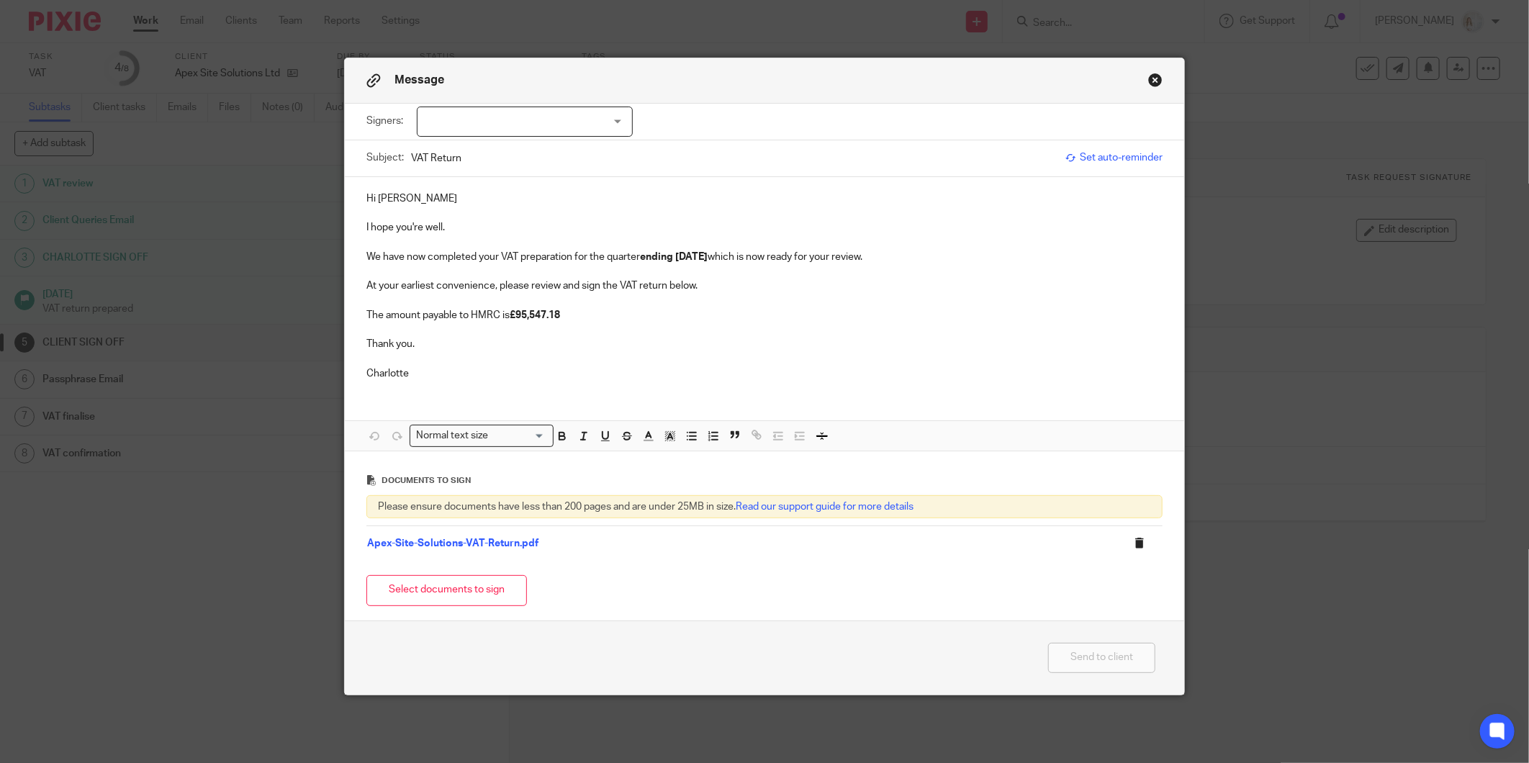
click at [1134, 549] on icon at bounding box center [1139, 543] width 11 height 11
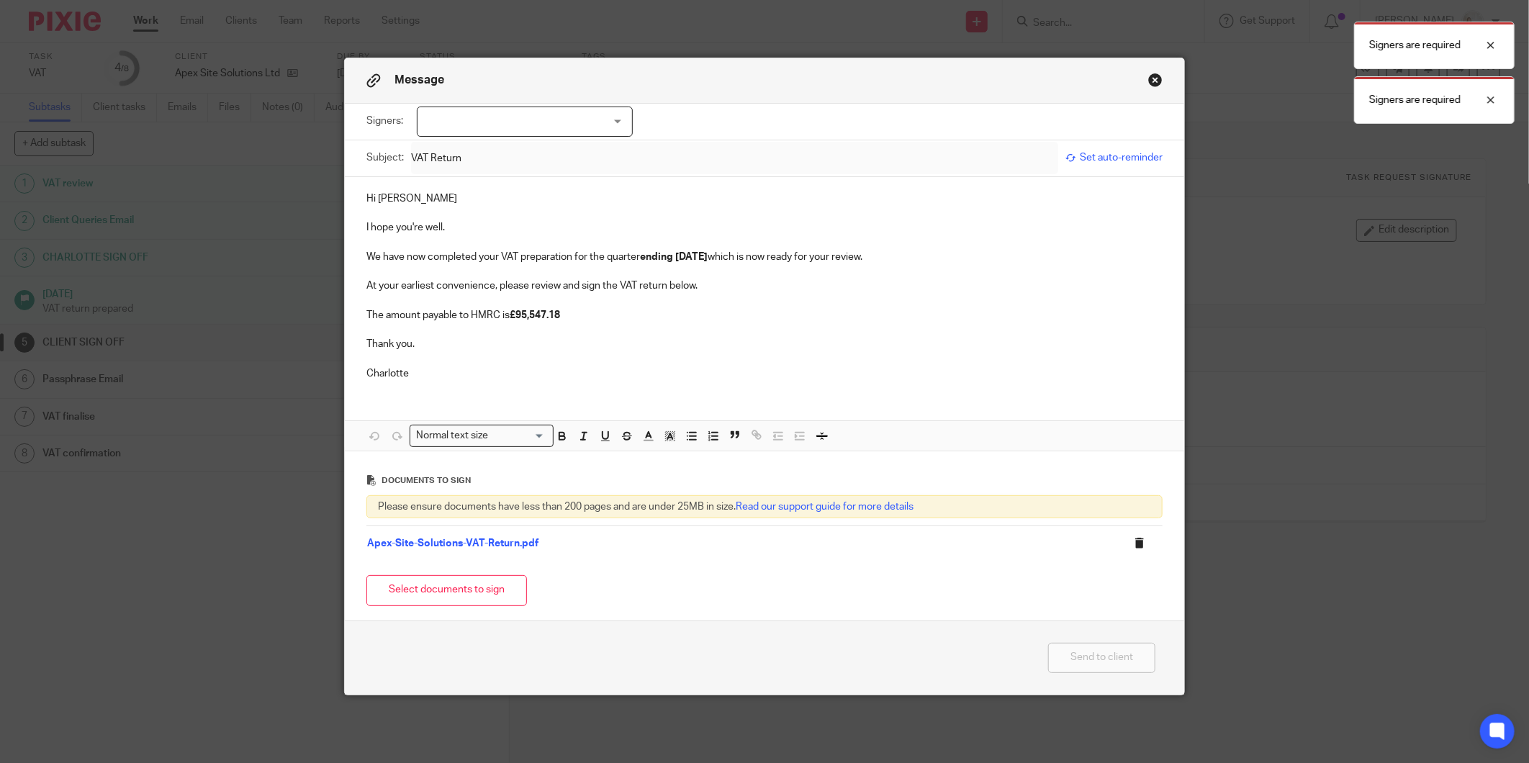
click at [1134, 549] on icon at bounding box center [1139, 543] width 11 height 11
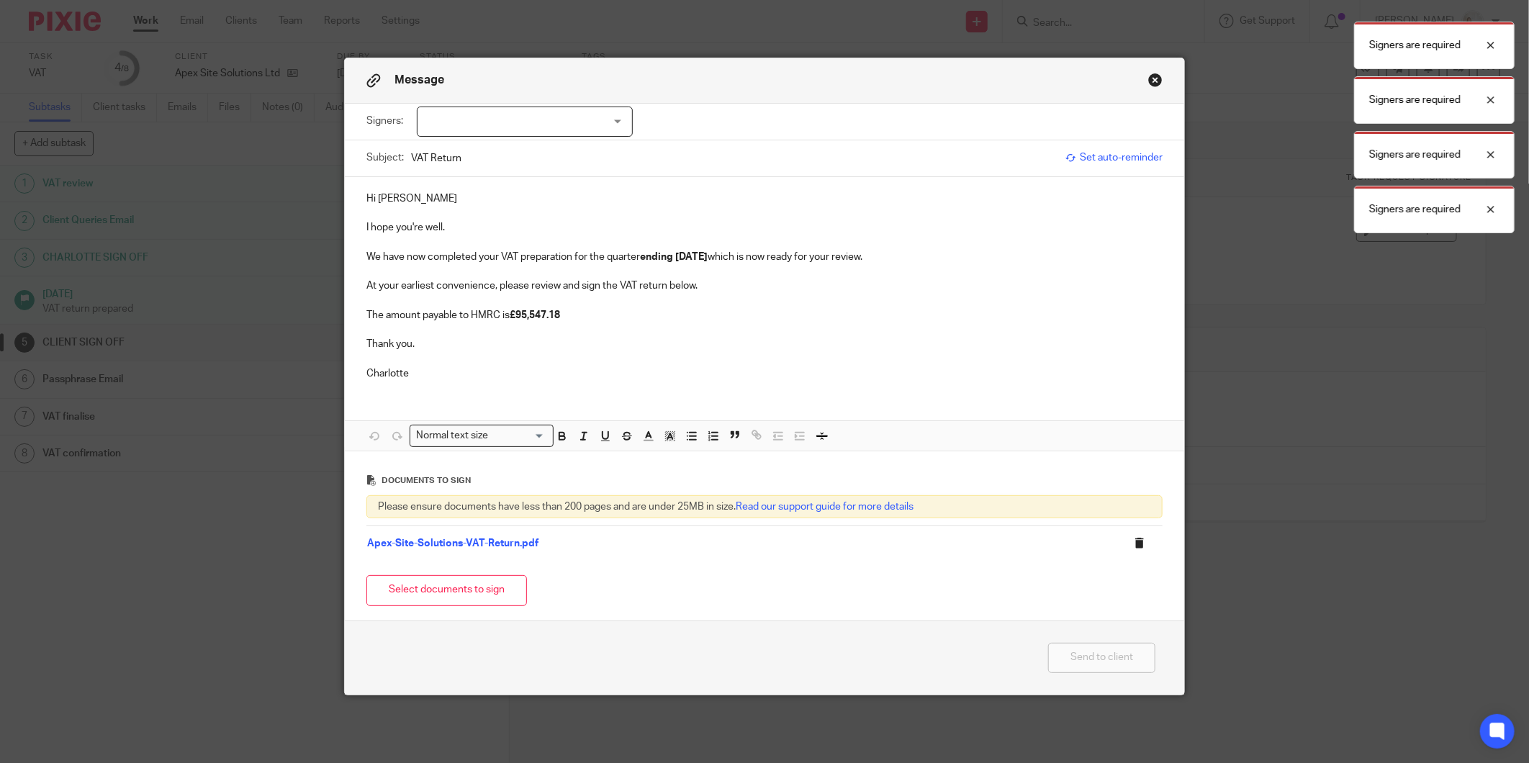
click at [1134, 549] on icon at bounding box center [1139, 543] width 11 height 11
click at [621, 109] on div at bounding box center [525, 122] width 216 height 30
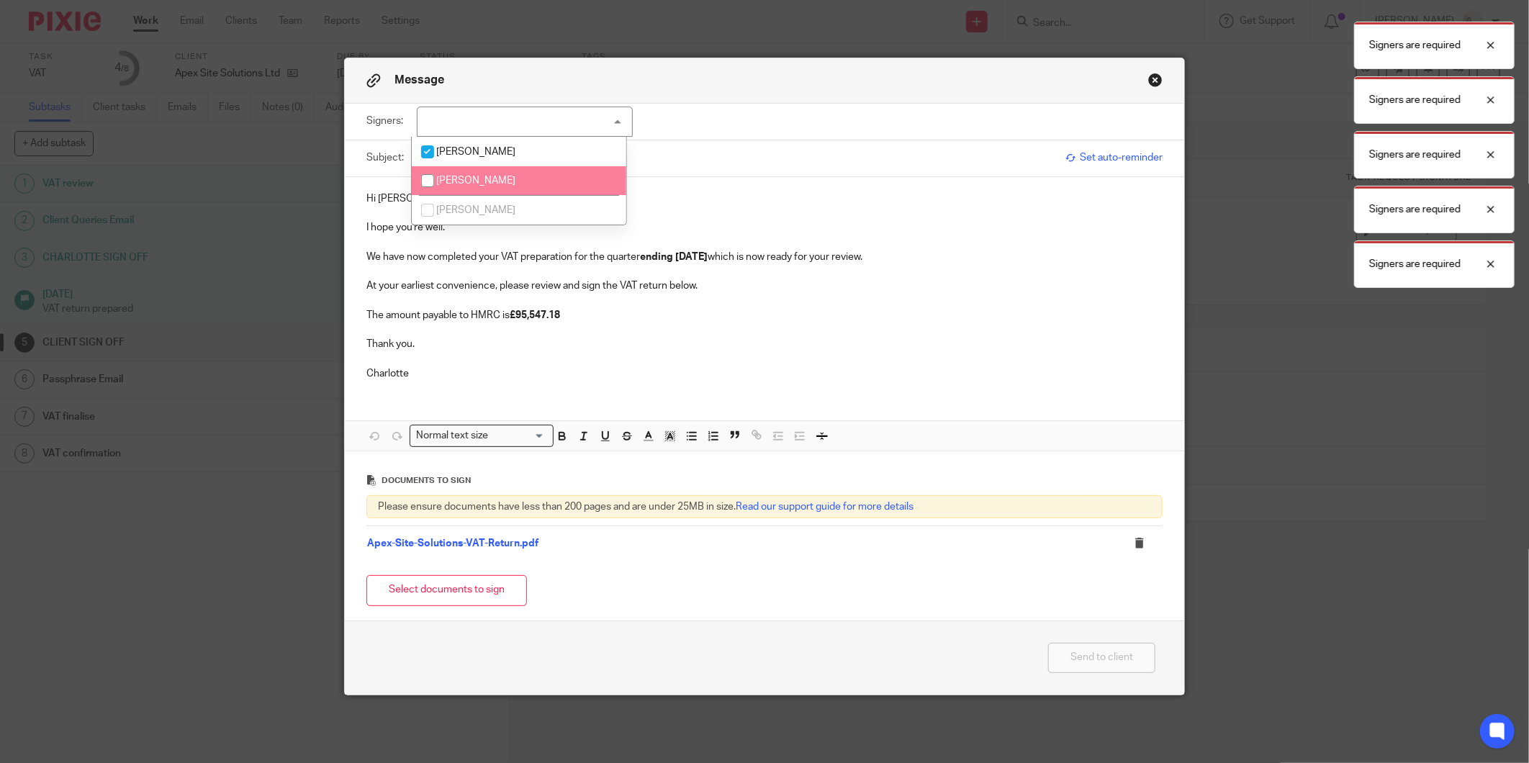
click at [451, 155] on span "Luke Pasifull" at bounding box center [475, 152] width 79 height 10
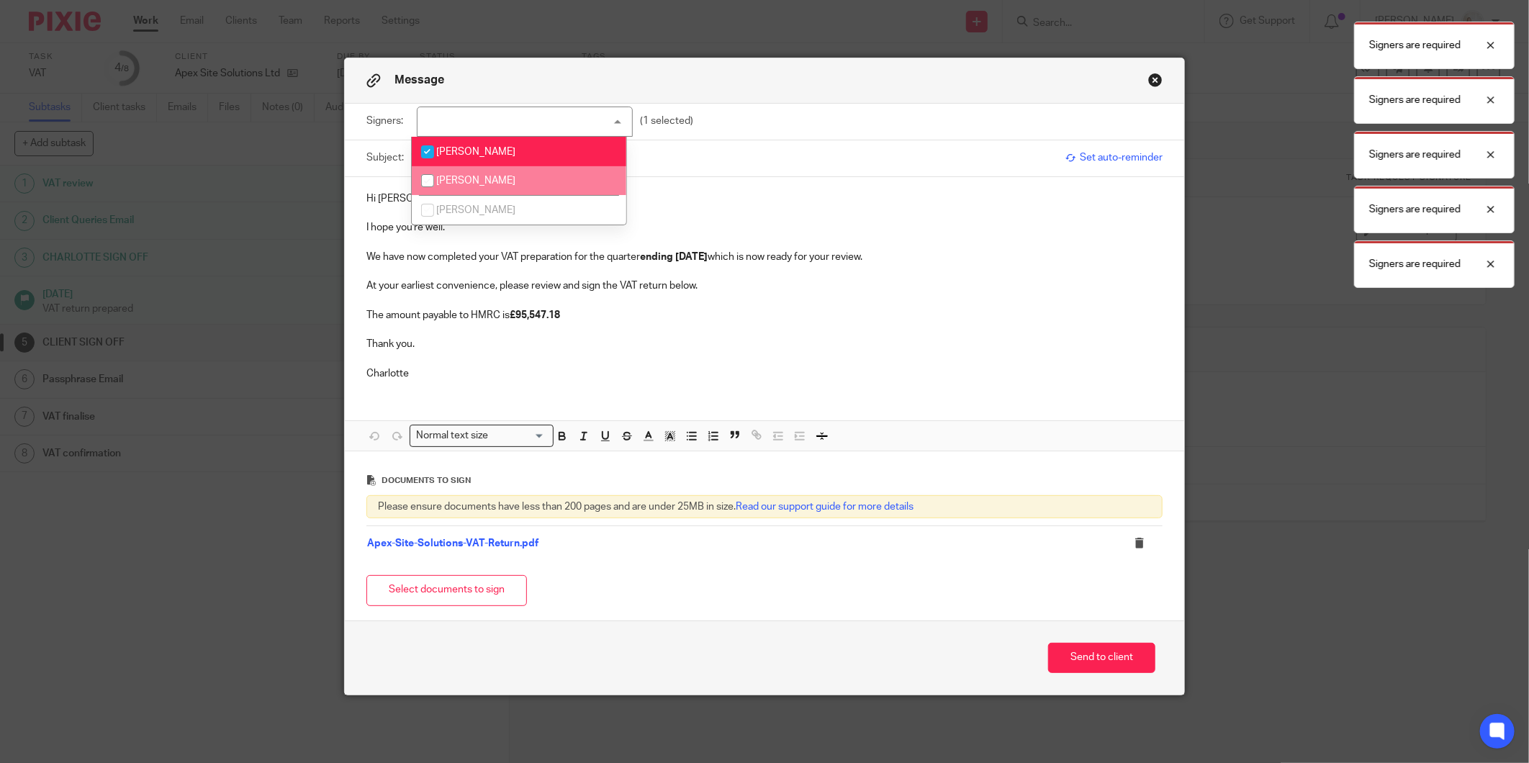
click at [963, 404] on div "Hi Luke I hope you're well. We have now completed your VAT preparation for the …" at bounding box center [764, 314] width 839 height 274
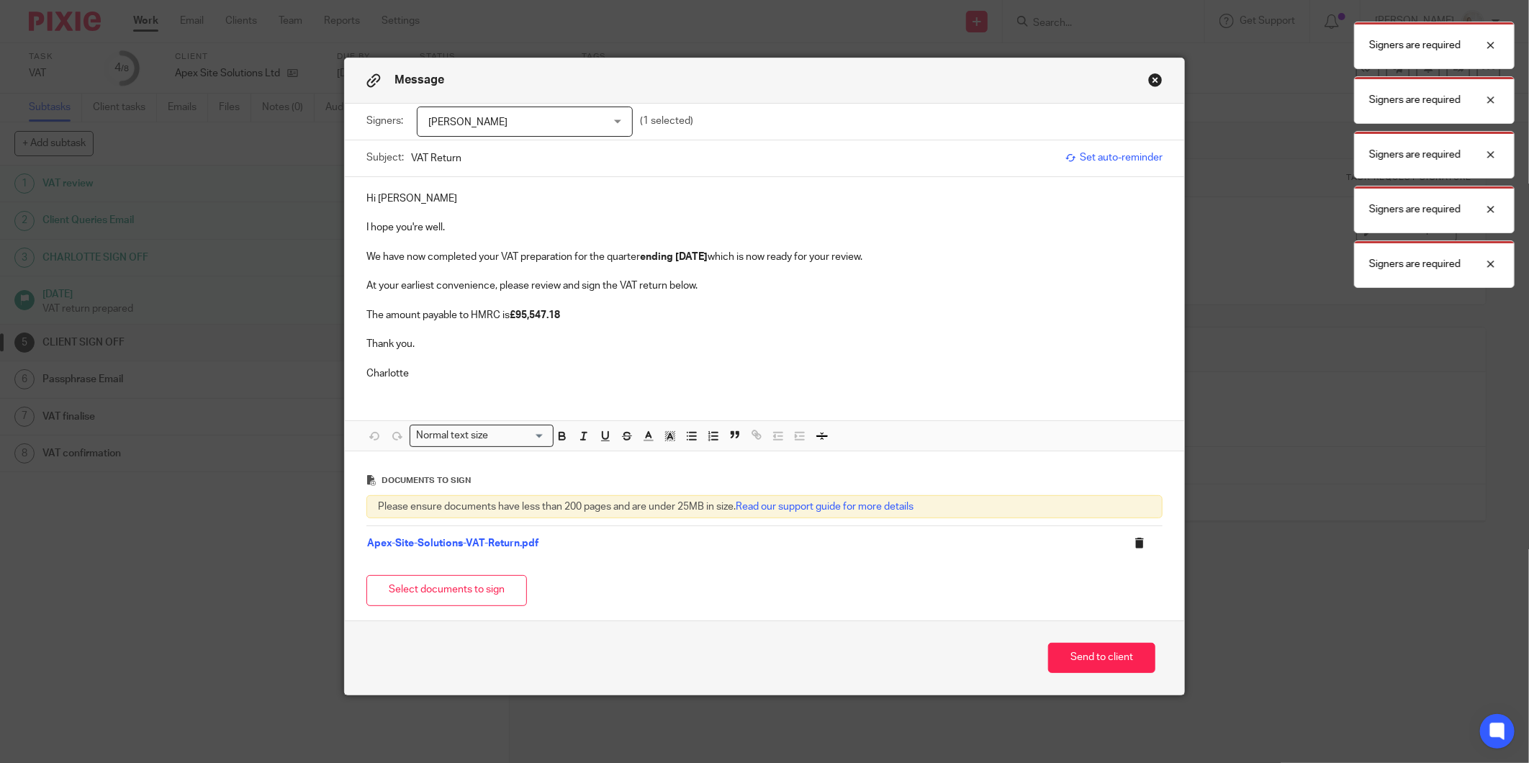
click at [1139, 545] on button at bounding box center [1145, 544] width 22 height 12
click at [1134, 546] on icon at bounding box center [1139, 543] width 11 height 11
click at [1134, 547] on icon at bounding box center [1139, 543] width 11 height 11
click at [580, 329] on p at bounding box center [764, 329] width 796 height 14
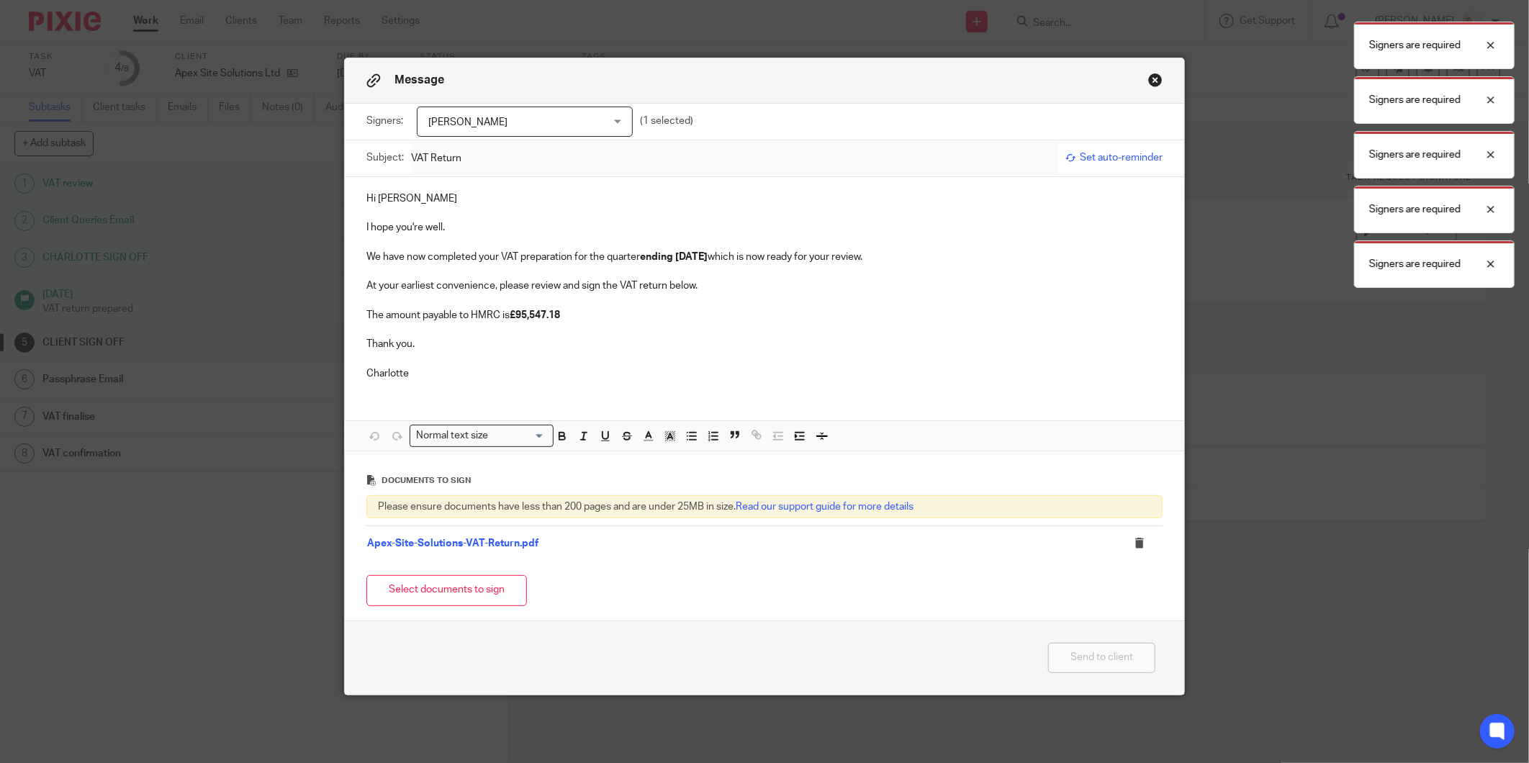
click at [531, 119] on span "Luke Pasifull" at bounding box center [509, 122] width 163 height 30
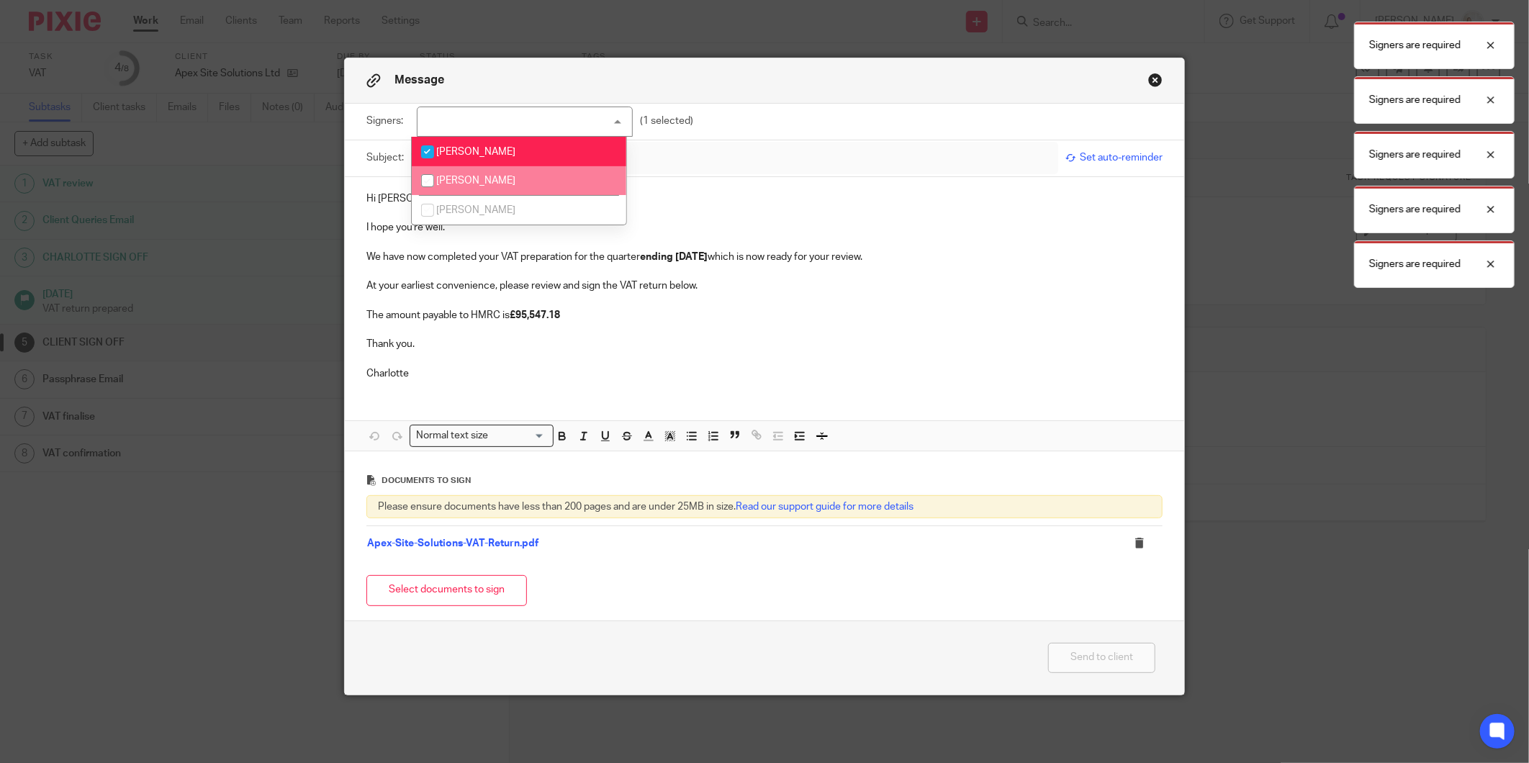
click at [491, 184] on span "Dean Ramdharry" at bounding box center [475, 181] width 79 height 10
click at [485, 180] on span "Dean Ramdharry" at bounding box center [475, 181] width 79 height 10
checkbox input "false"
click at [836, 289] on p "At your earliest convenience, please review and sign the VAT return below." at bounding box center [764, 286] width 796 height 14
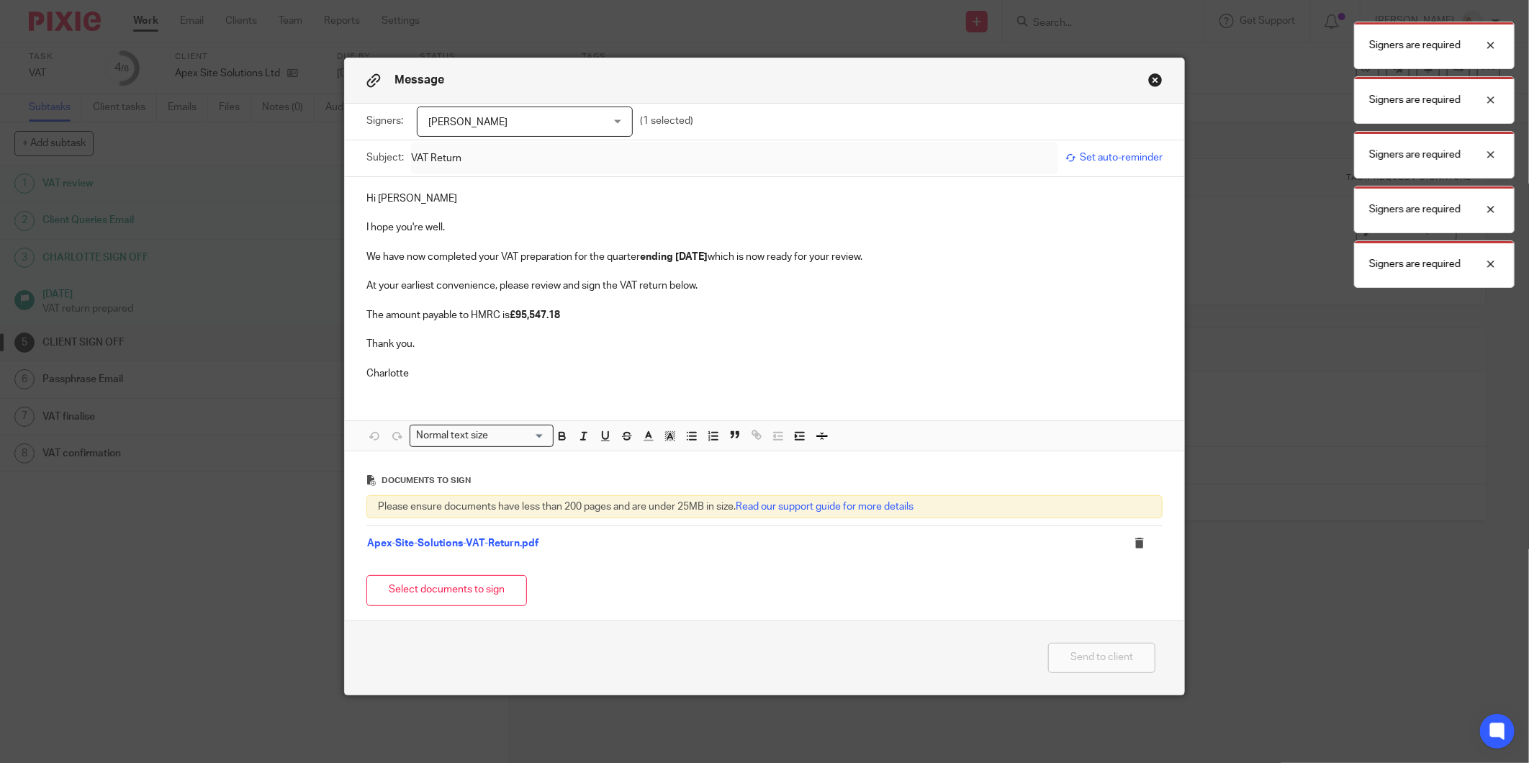
click at [763, 317] on p "The amount payable to HMRC is £95,547.18" at bounding box center [764, 315] width 796 height 14
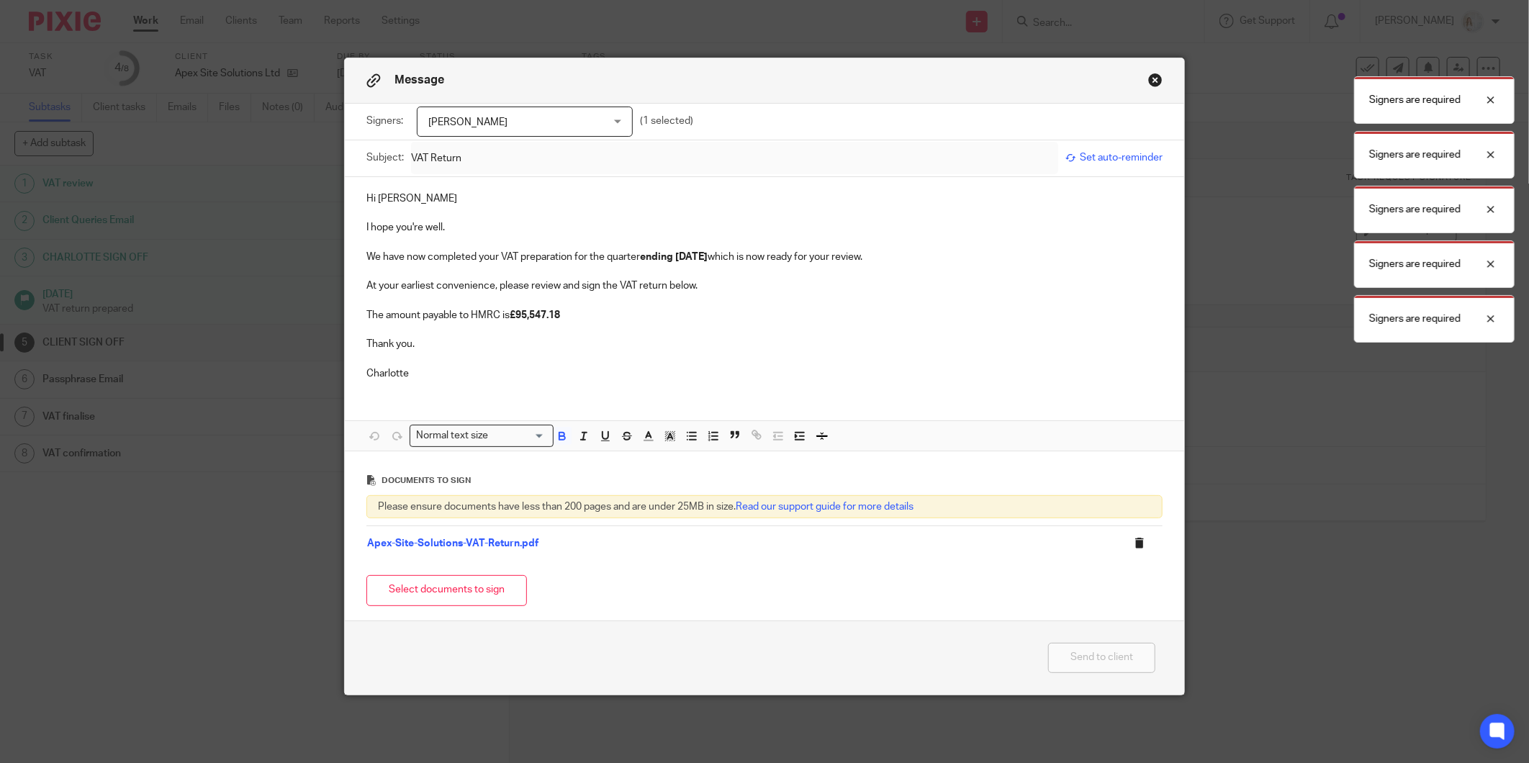
click at [1134, 549] on icon at bounding box center [1139, 543] width 11 height 11
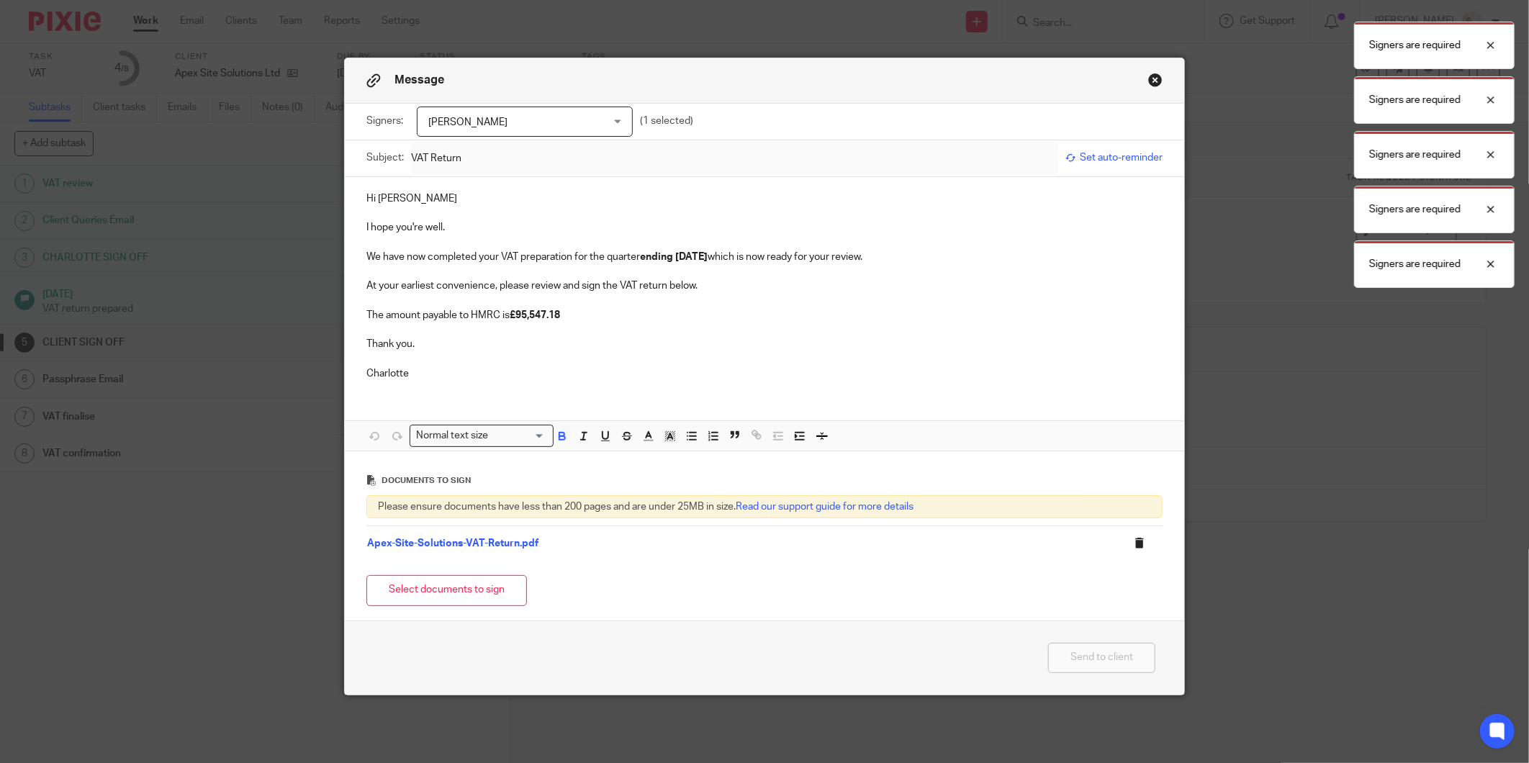
click at [1134, 549] on icon at bounding box center [1139, 543] width 11 height 11
click at [390, 546] on link "Apex-Site-Solutions-VAT-Return.pdf" at bounding box center [452, 543] width 171 height 10
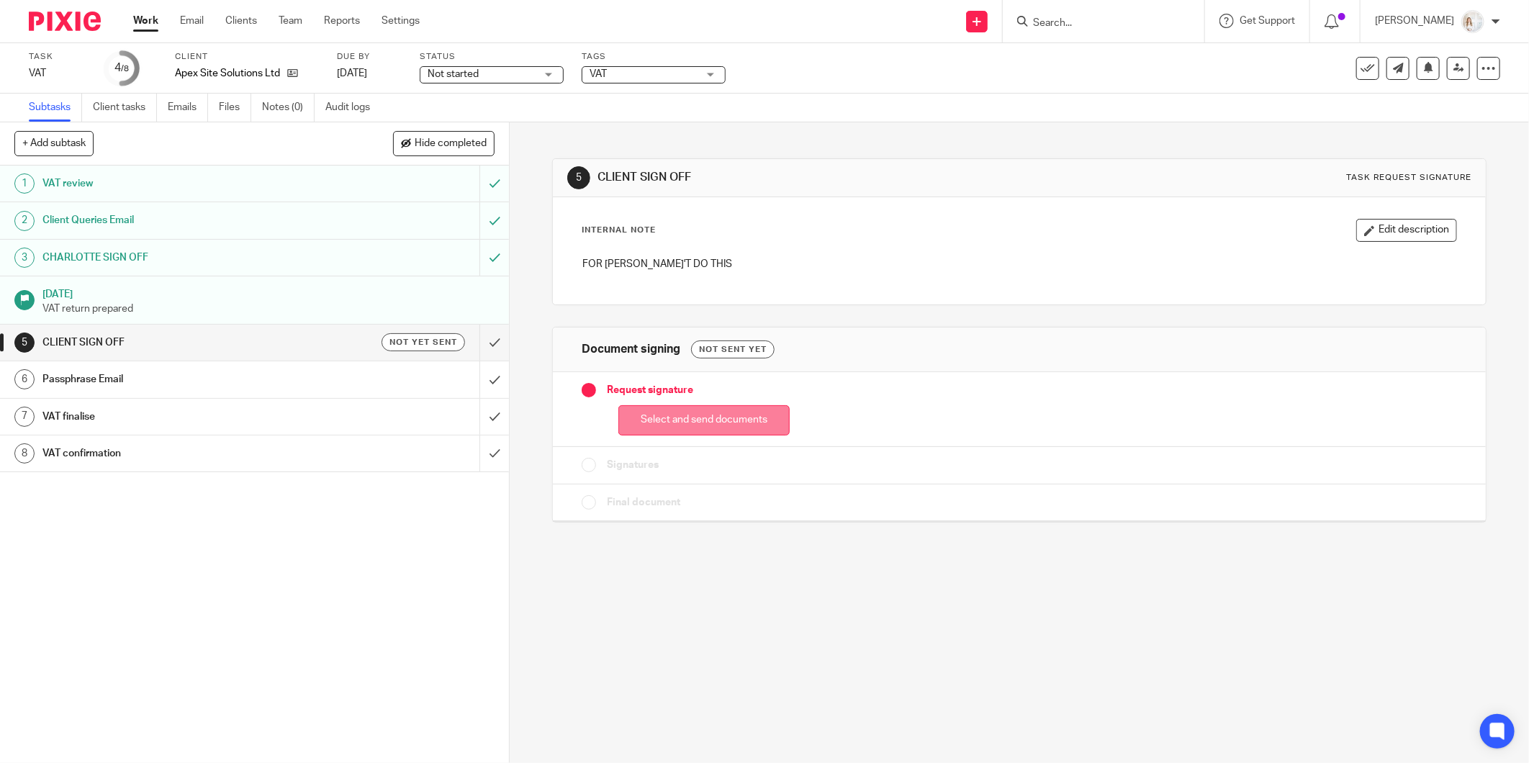
click at [737, 433] on button "Select and send documents" at bounding box center [703, 420] width 171 height 31
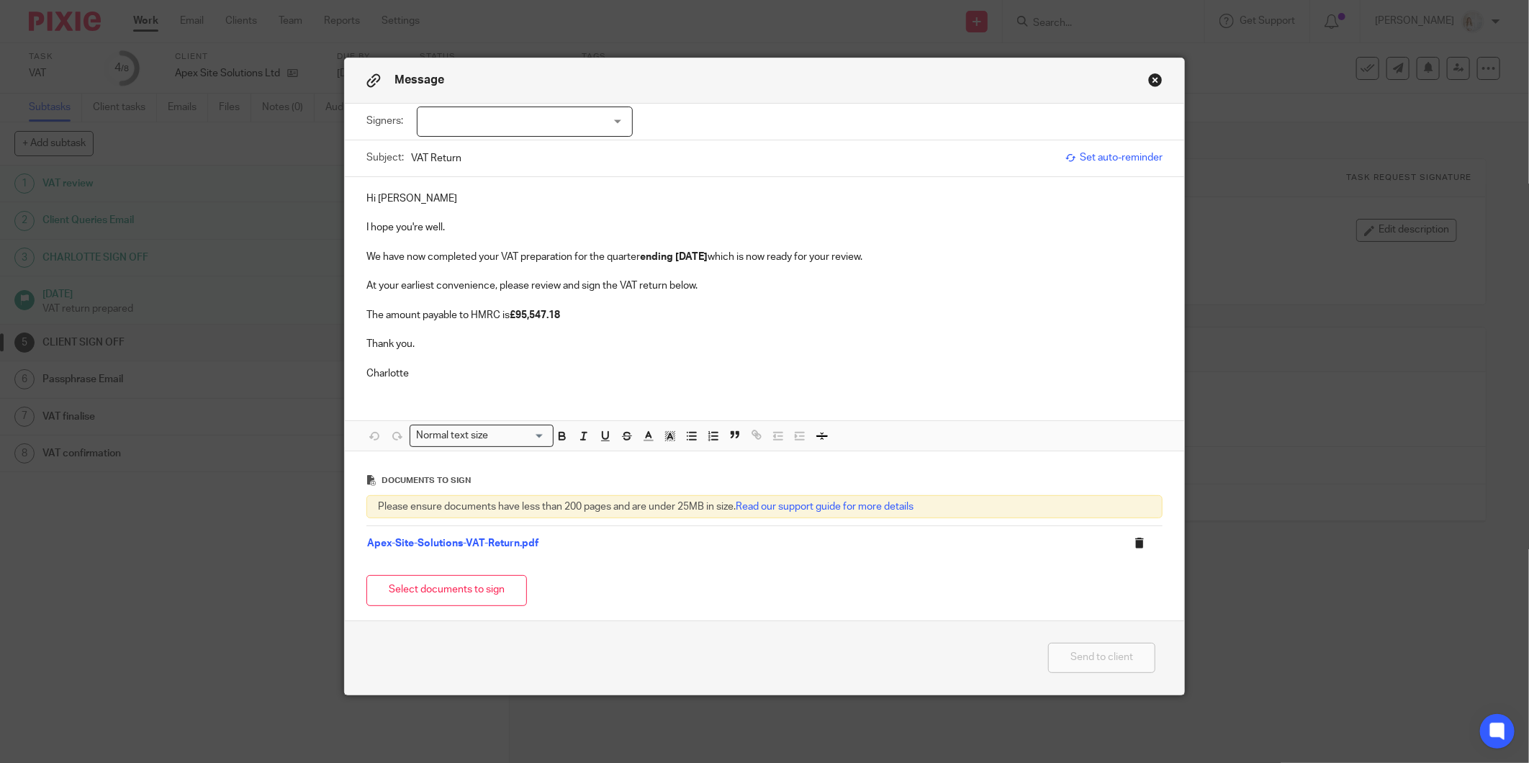
click at [1134, 543] on icon at bounding box center [1139, 543] width 11 height 11
click at [478, 582] on button "Select documents to sign" at bounding box center [446, 590] width 161 height 31
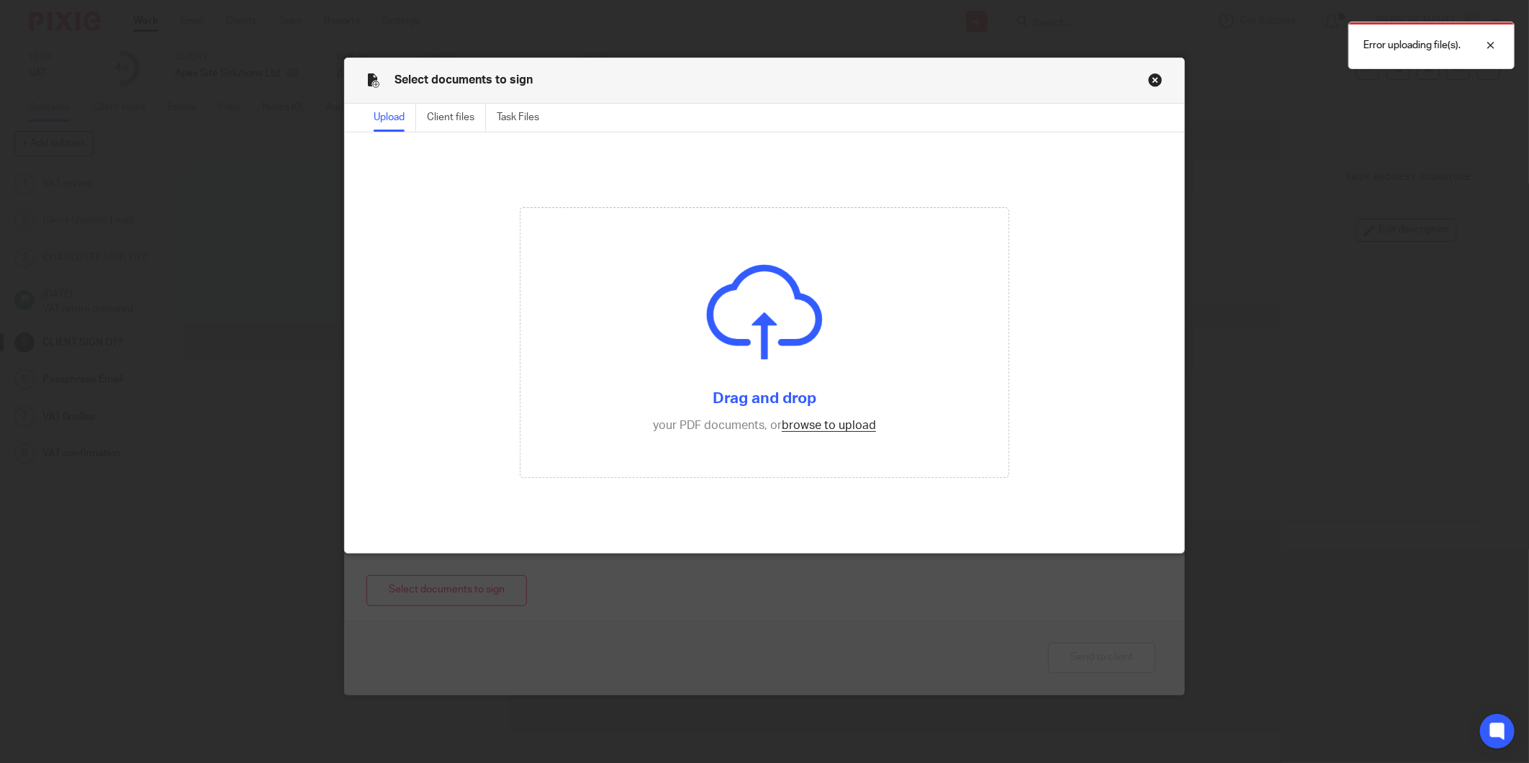
click at [1160, 80] on div "Select documents to sign" at bounding box center [764, 80] width 839 height 45
click at [1154, 76] on button "Close modal" at bounding box center [1155, 80] width 14 height 14
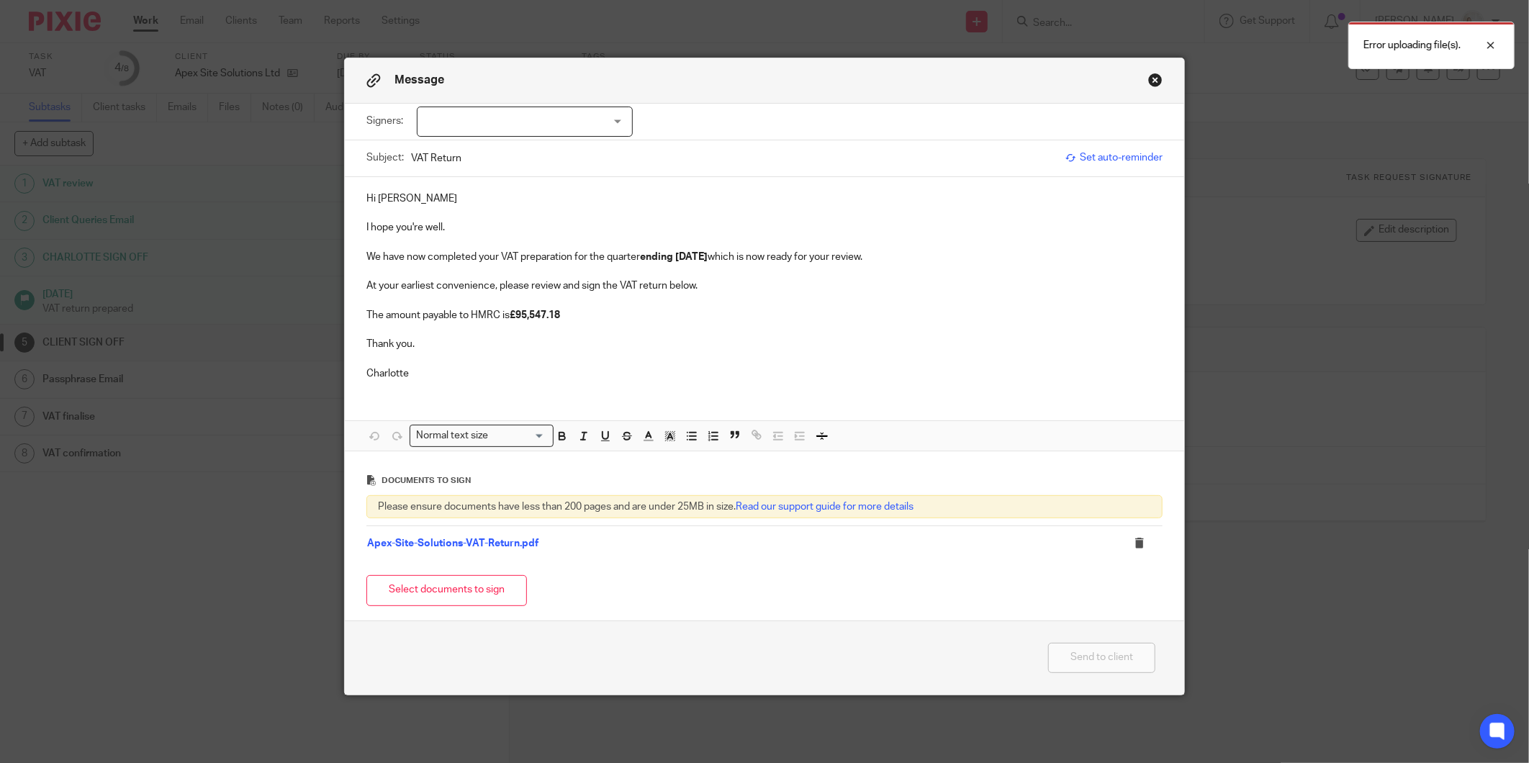
click at [1150, 76] on button "Close modal" at bounding box center [1155, 80] width 14 height 14
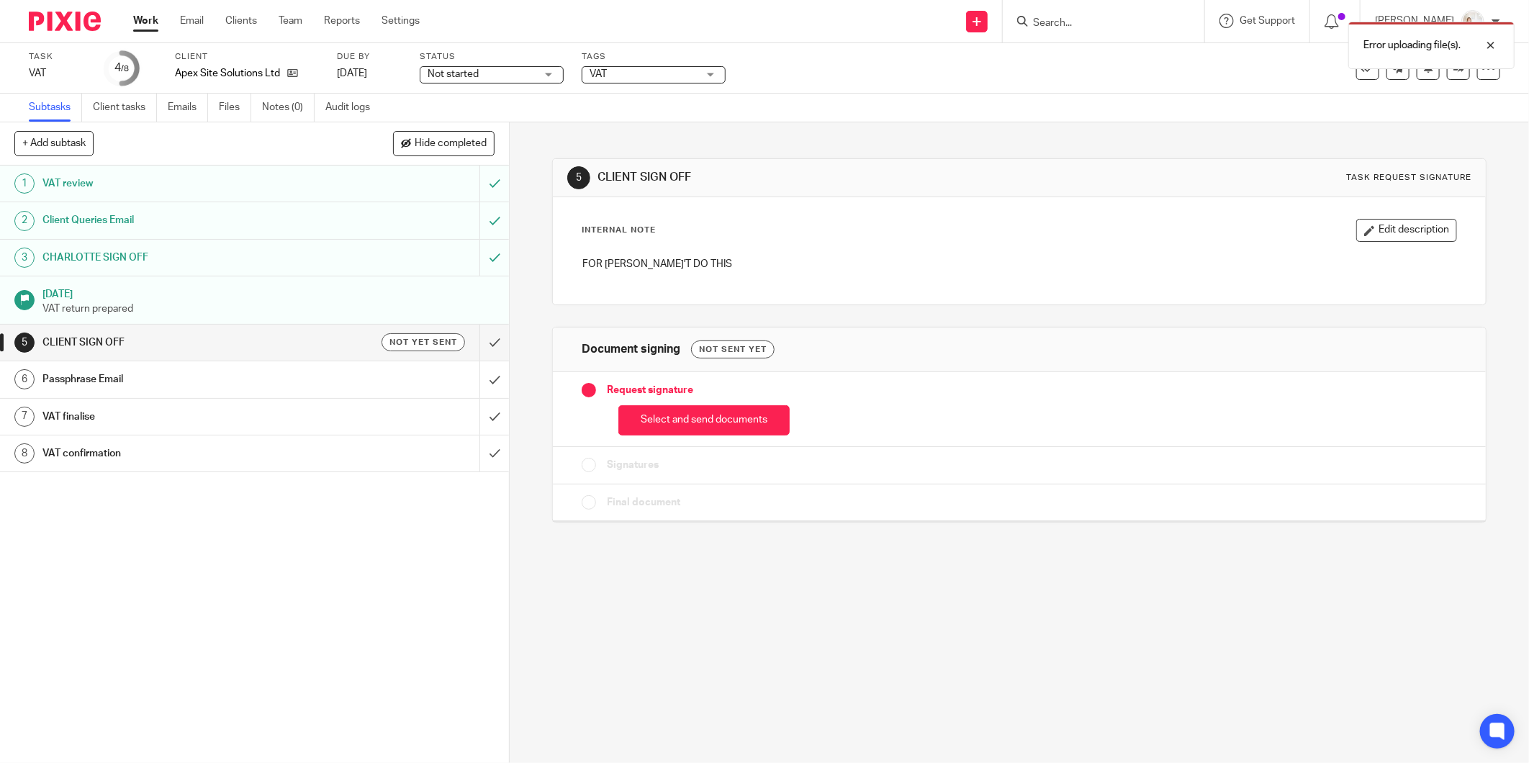
click at [144, 22] on link "Work" at bounding box center [145, 21] width 25 height 14
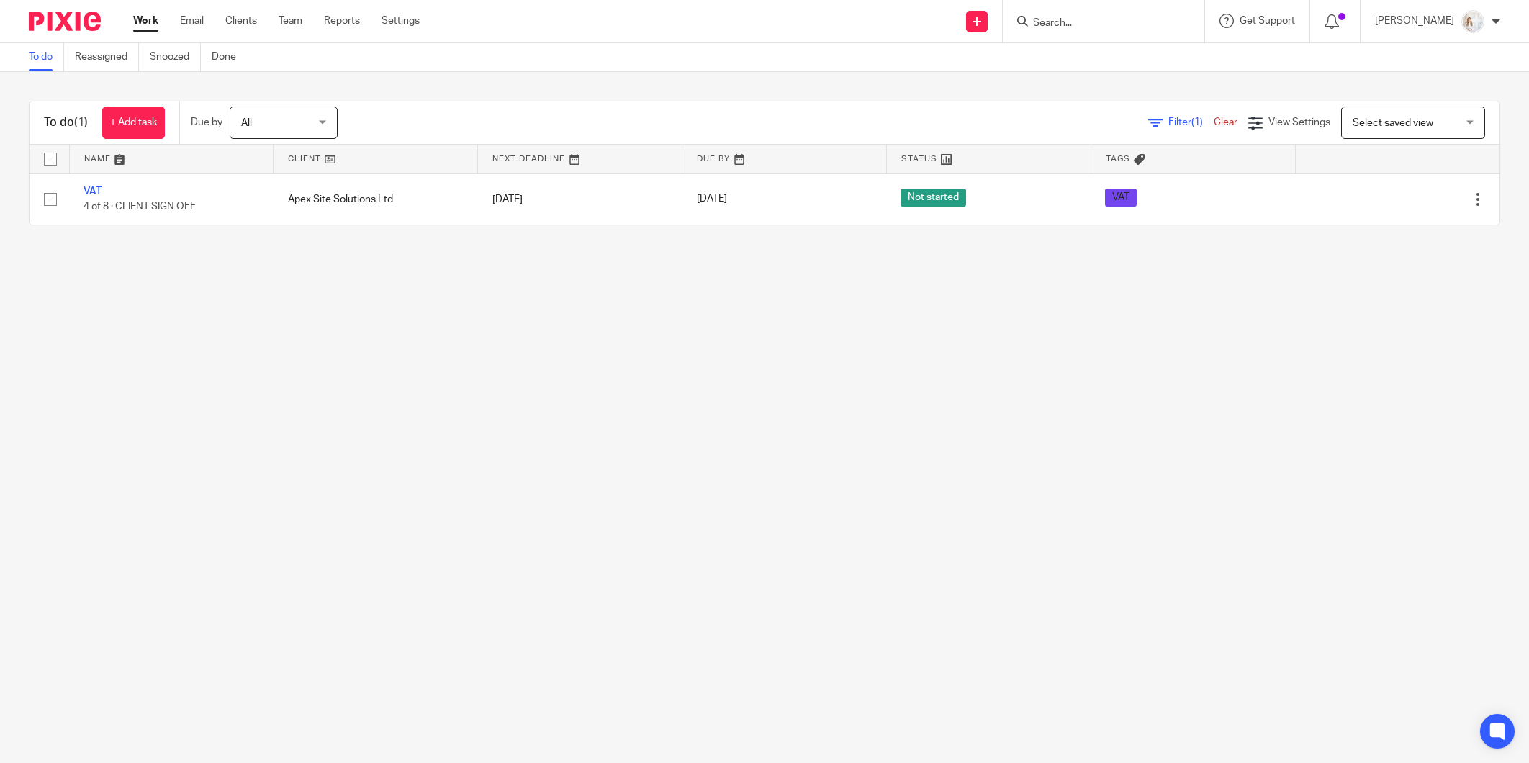
click at [99, 187] on link "VAT" at bounding box center [93, 191] width 18 height 10
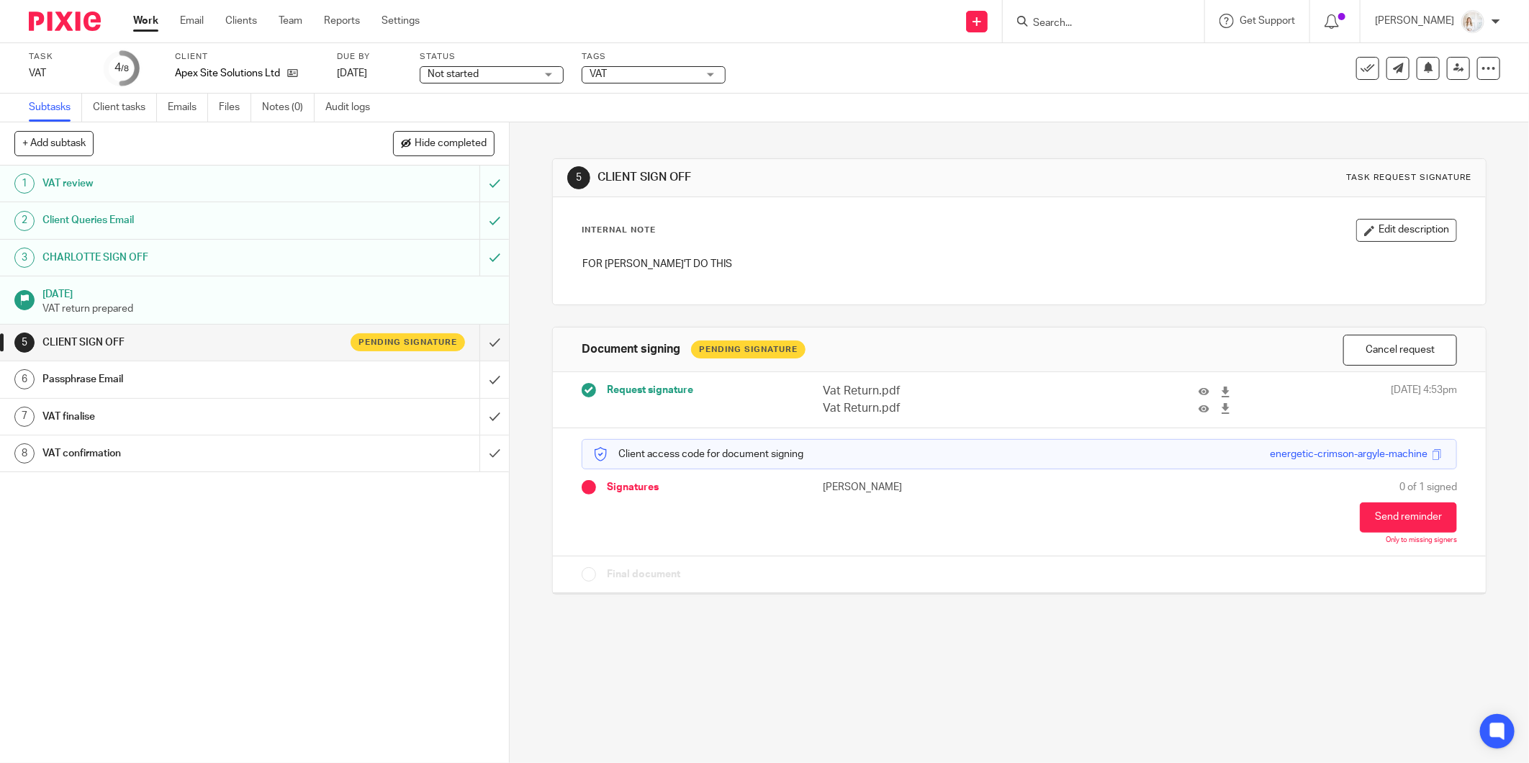
click at [830, 407] on p "Vat Return.pdf" at bounding box center [945, 408] width 245 height 17
click at [1431, 458] on span at bounding box center [1436, 454] width 11 height 11
click at [149, 375] on h1 "Passphrase Email" at bounding box center [183, 380] width 282 height 22
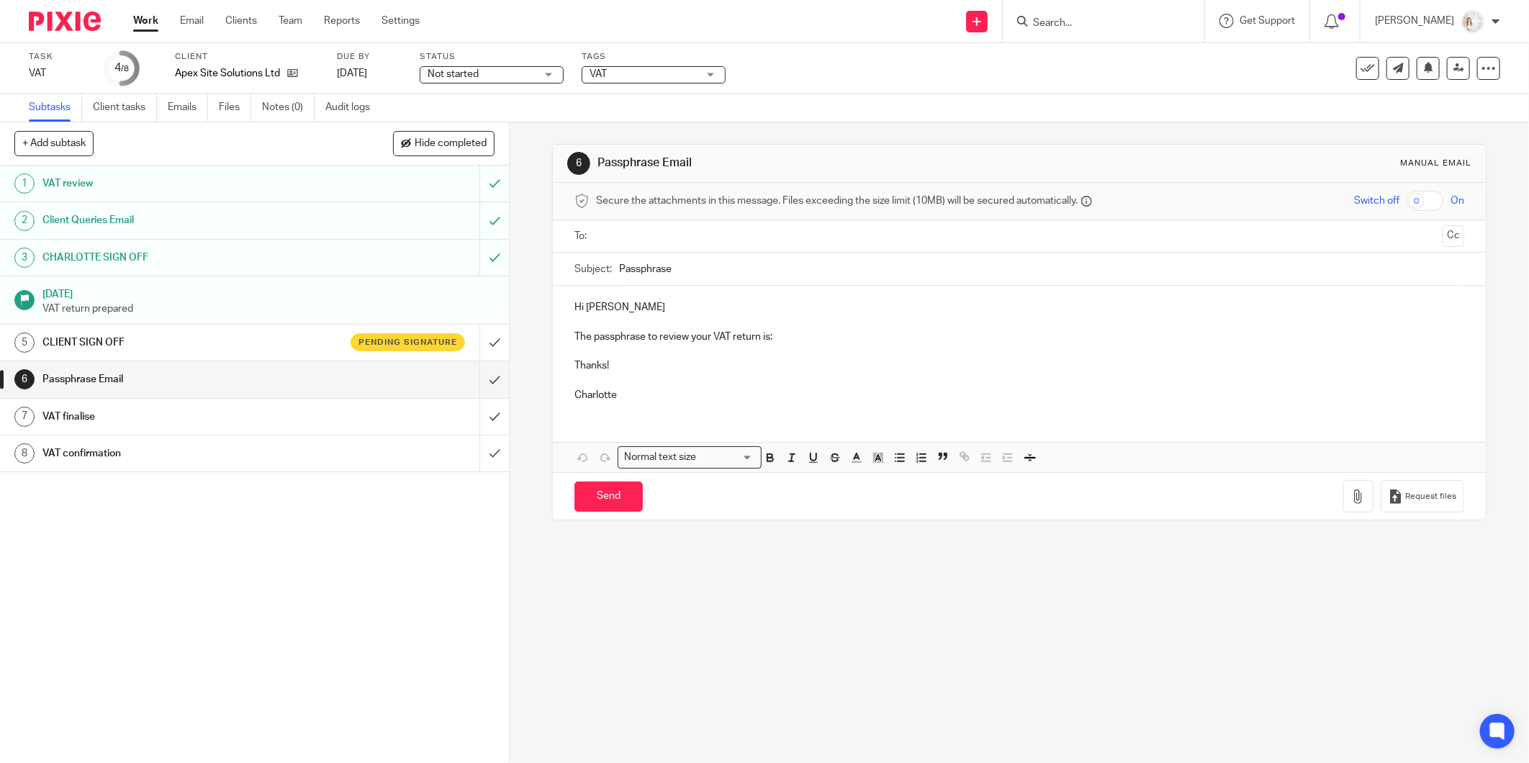
click at [652, 236] on input "text" at bounding box center [1019, 236] width 836 height 17
click at [720, 238] on div at bounding box center [728, 238] width 17 height 22
click at [748, 236] on input "text" at bounding box center [1092, 238] width 688 height 28
click at [780, 342] on p "The passphrase to review your VAT return is:" at bounding box center [1019, 340] width 890 height 14
